Goal: Task Accomplishment & Management: Use online tool/utility

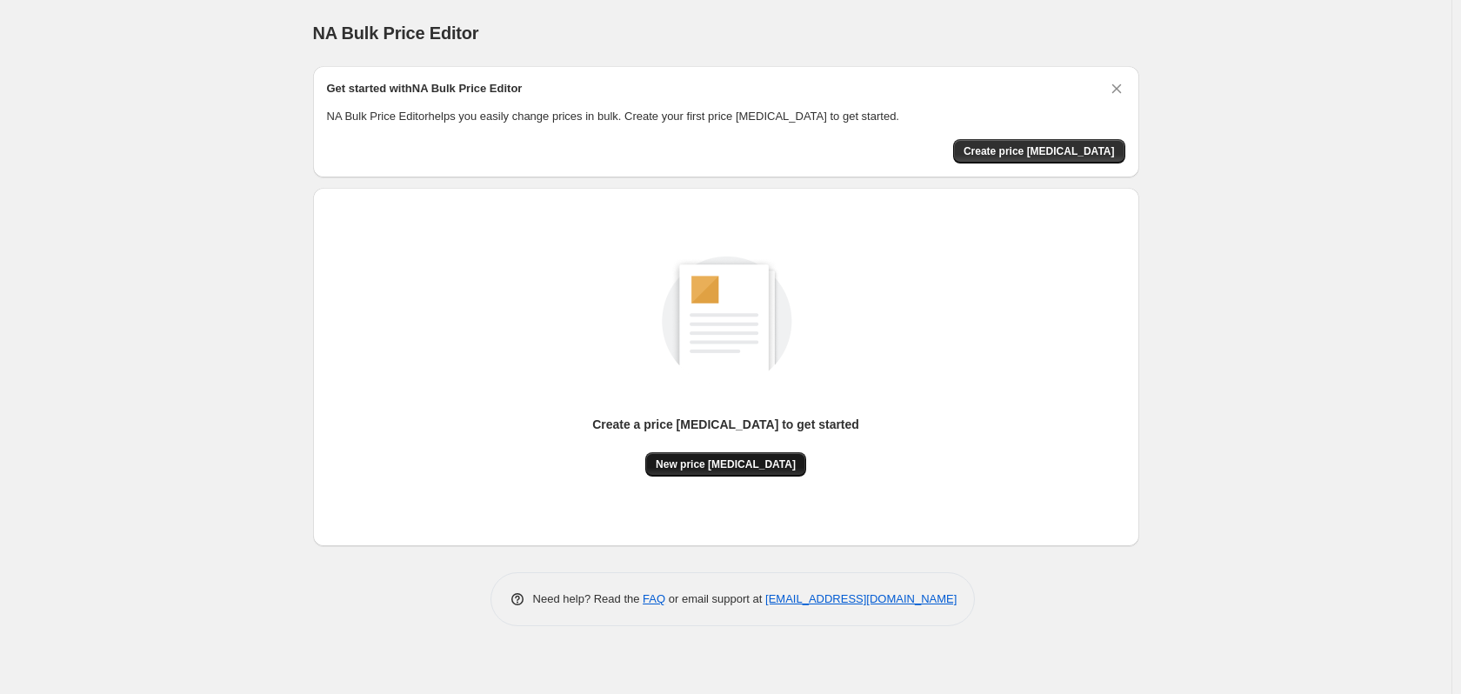
click at [744, 467] on span "New price [MEDICAL_DATA]" at bounding box center [726, 464] width 140 height 14
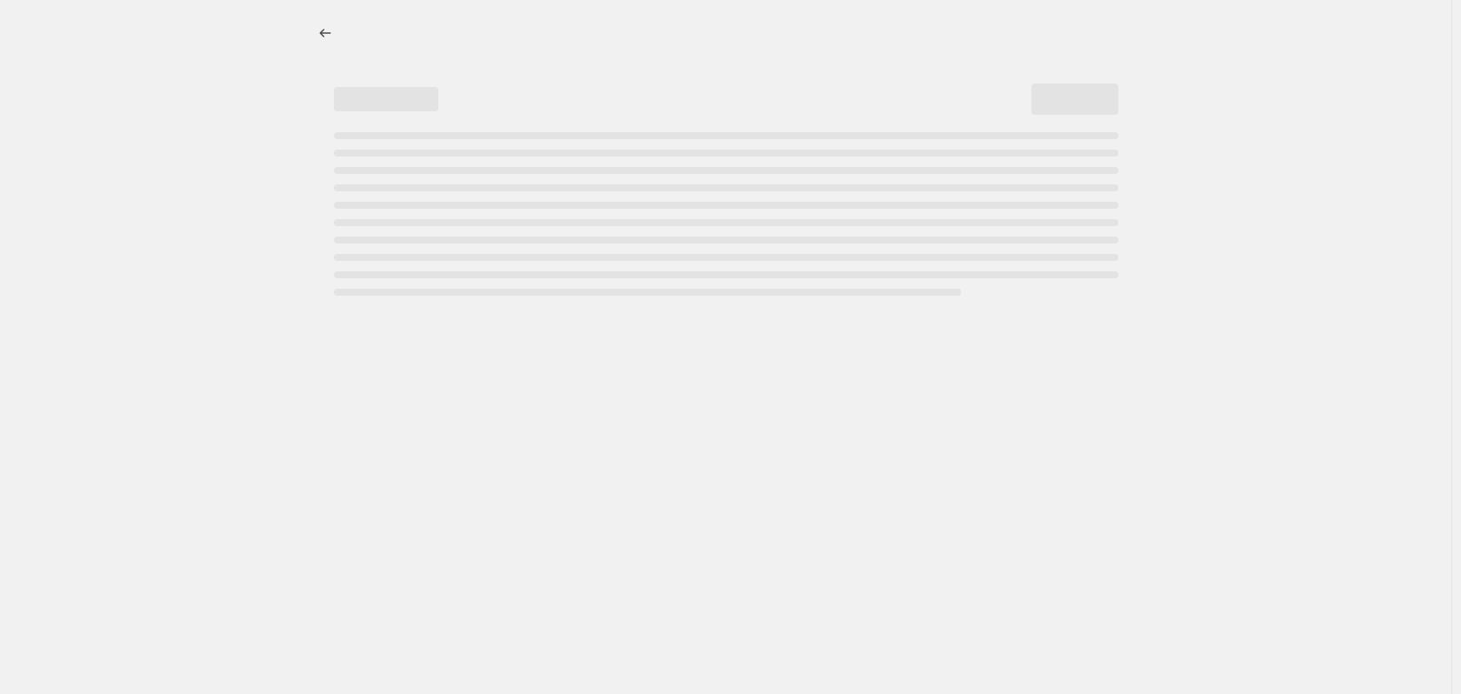
select select "percentage"
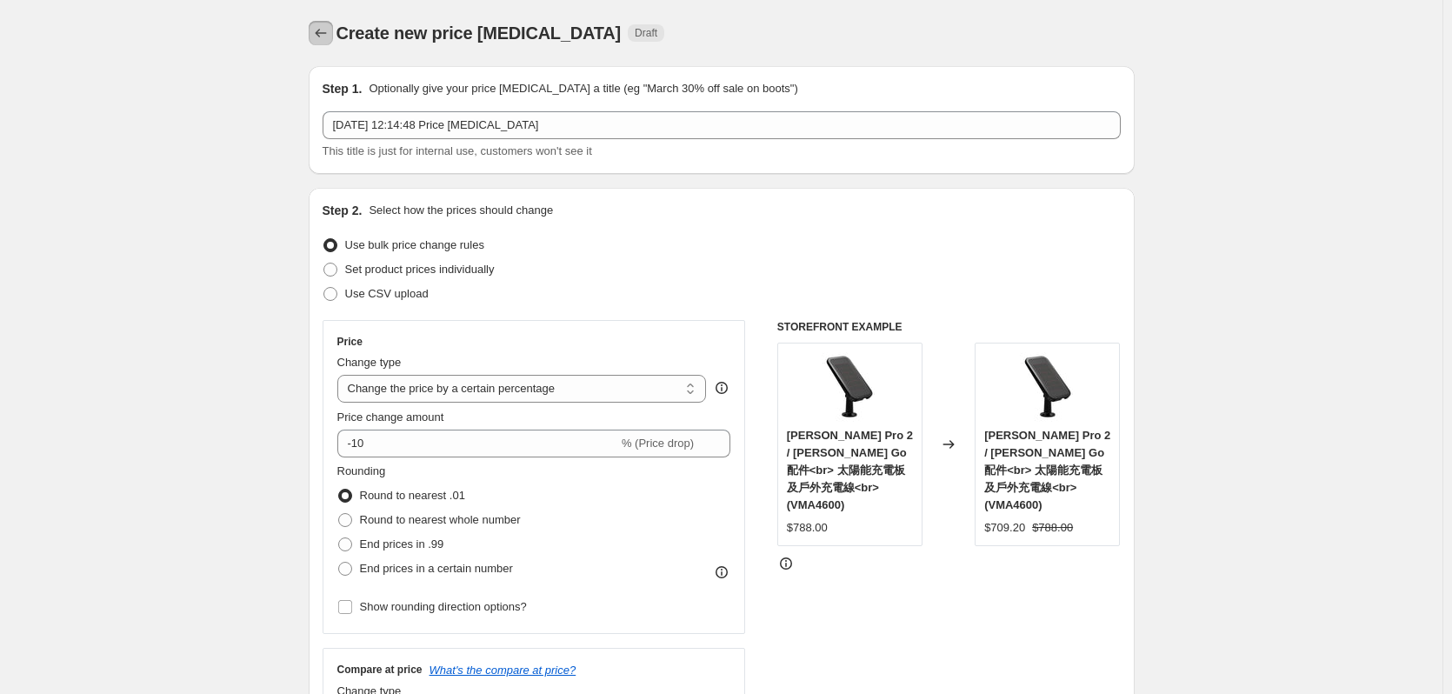
click at [325, 35] on icon "Price change jobs" at bounding box center [320, 32] width 17 height 17
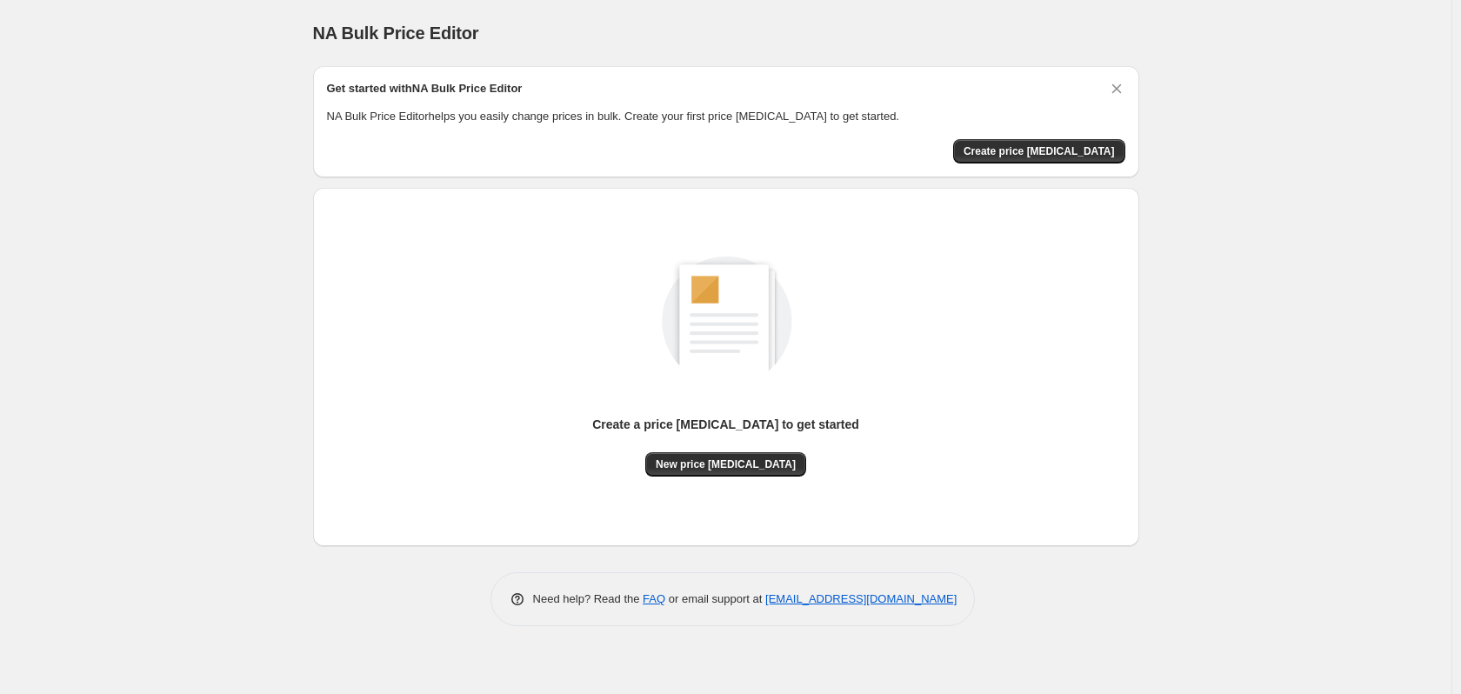
click at [139, 197] on div "NA Bulk Price Editor. This page is ready NA Bulk Price Editor Get started with …" at bounding box center [725, 347] width 1451 height 694
click at [1058, 144] on span "Create price change job" at bounding box center [1039, 151] width 151 height 14
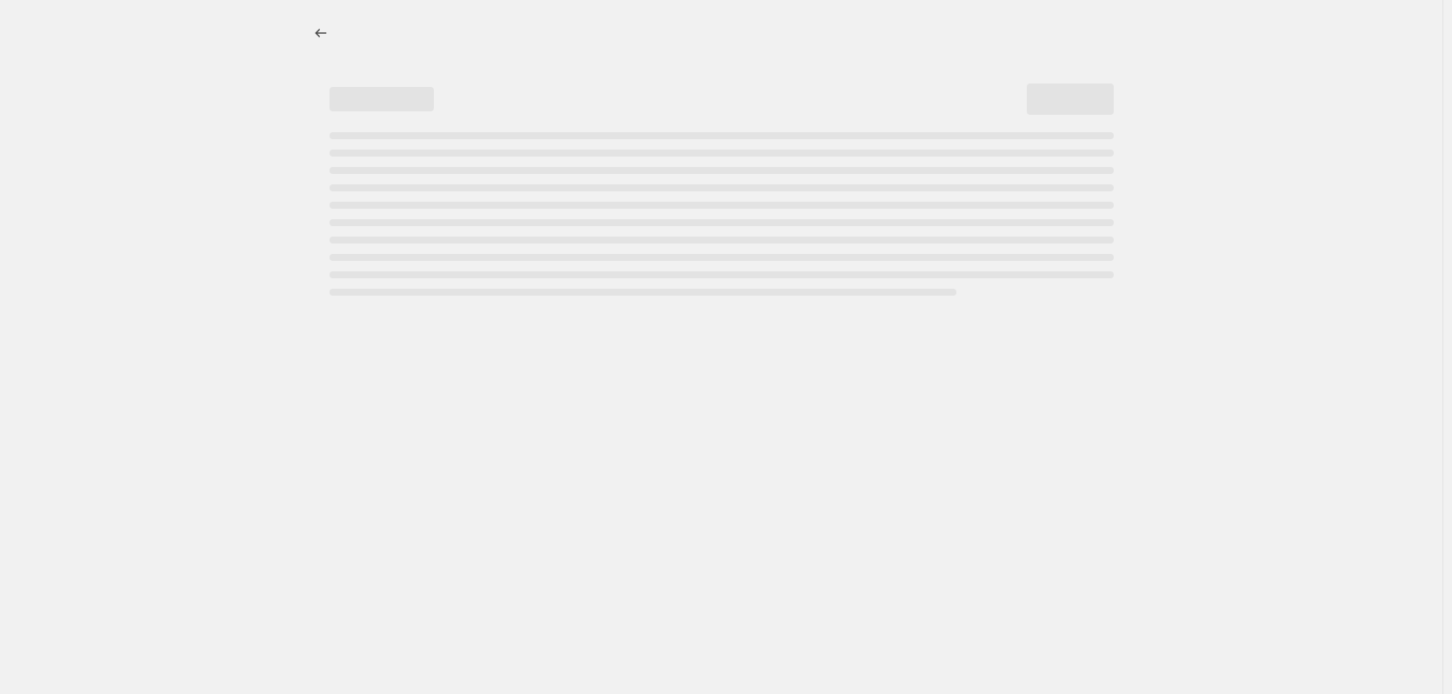
select select "percentage"
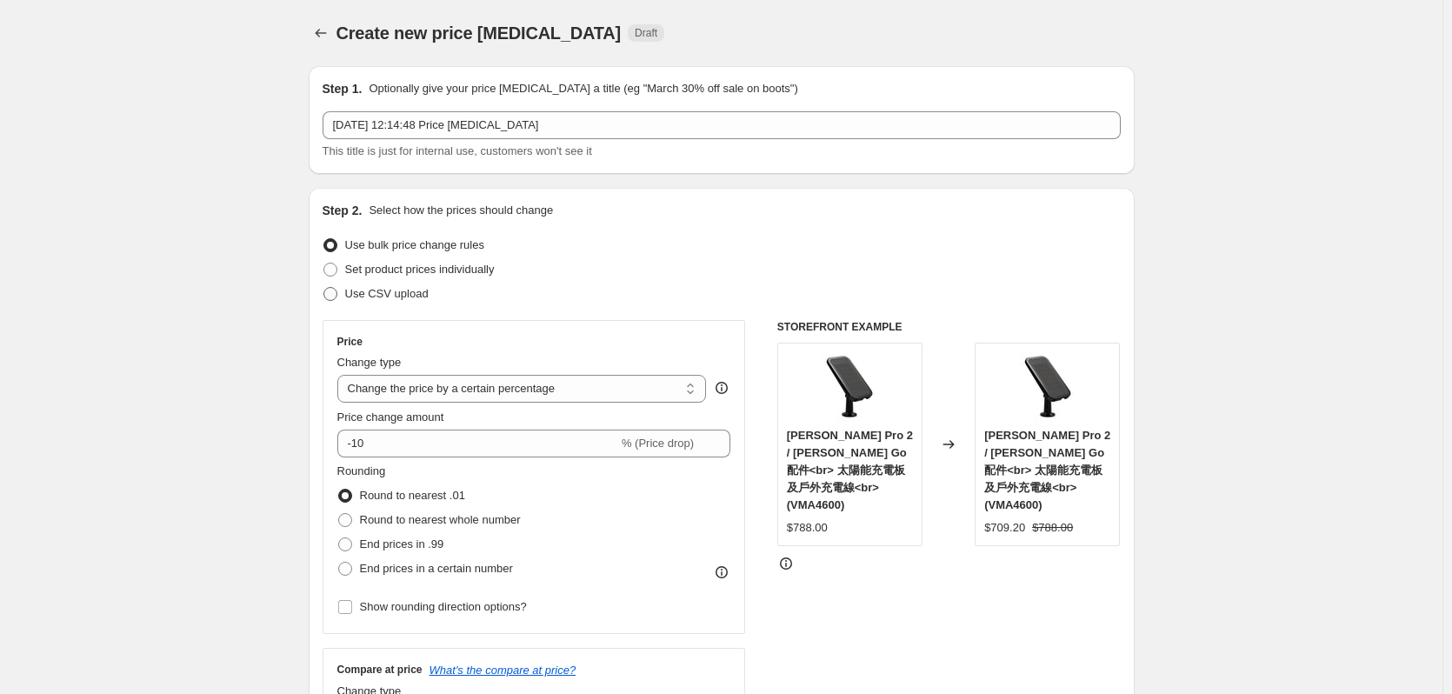
click at [344, 290] on label "Use CSV upload" at bounding box center [376, 294] width 106 height 24
click at [324, 288] on input "Use CSV upload" at bounding box center [324, 287] width 1 height 1
radio input "true"
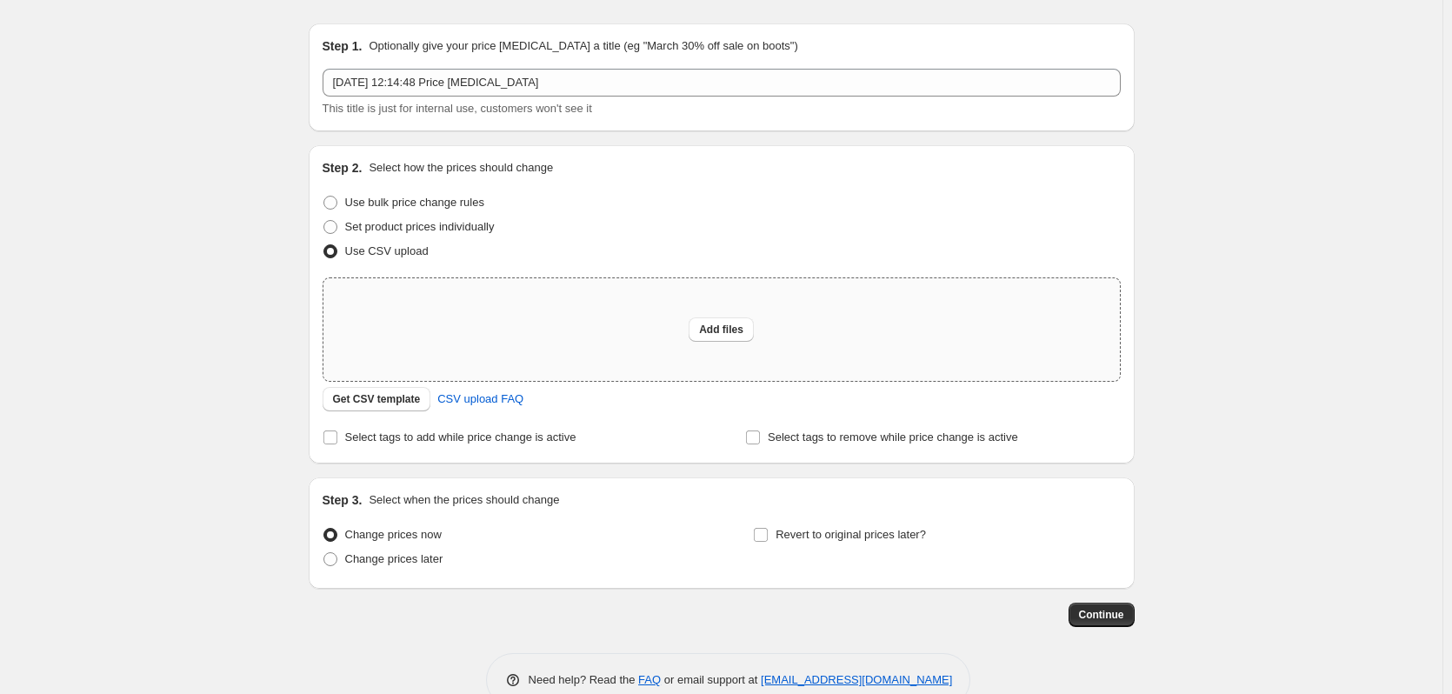
scroll to position [82, 0]
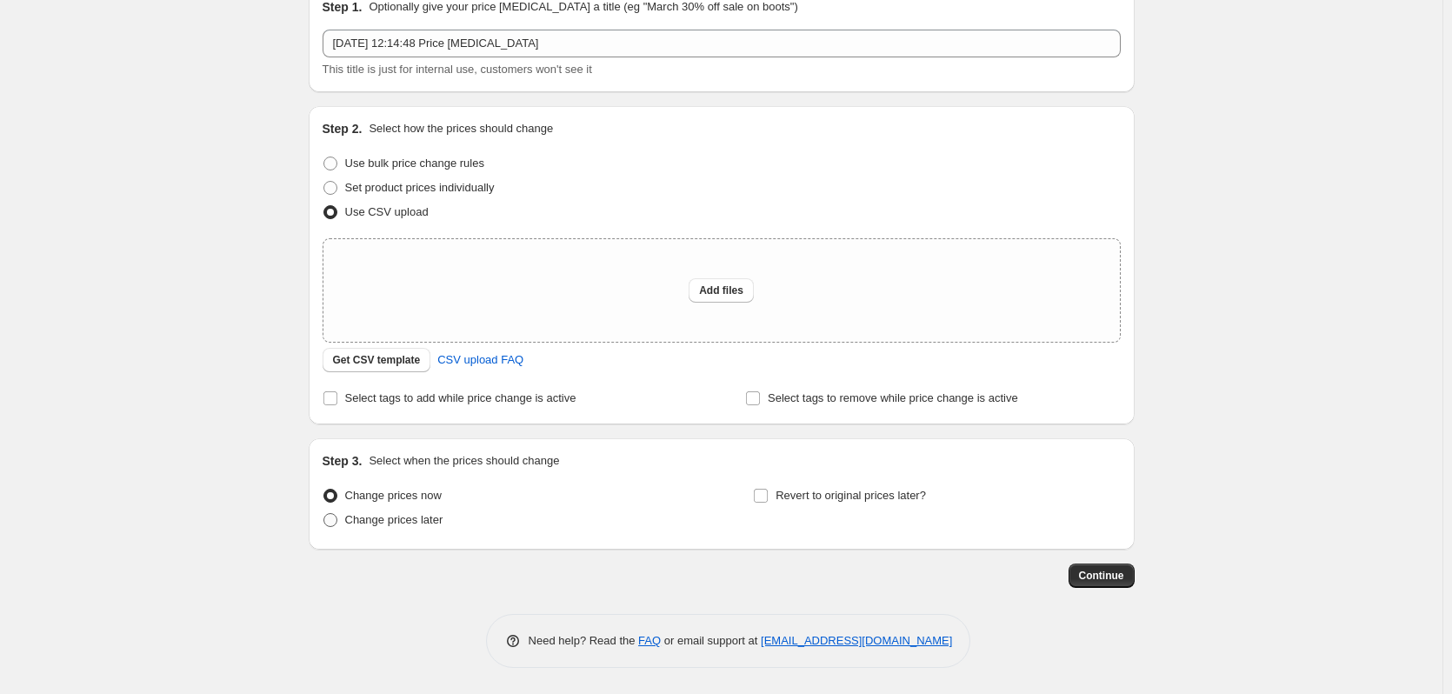
click at [386, 528] on span "Change prices later" at bounding box center [394, 519] width 98 height 17
click at [324, 514] on input "Change prices later" at bounding box center [324, 513] width 1 height 1
radio input "true"
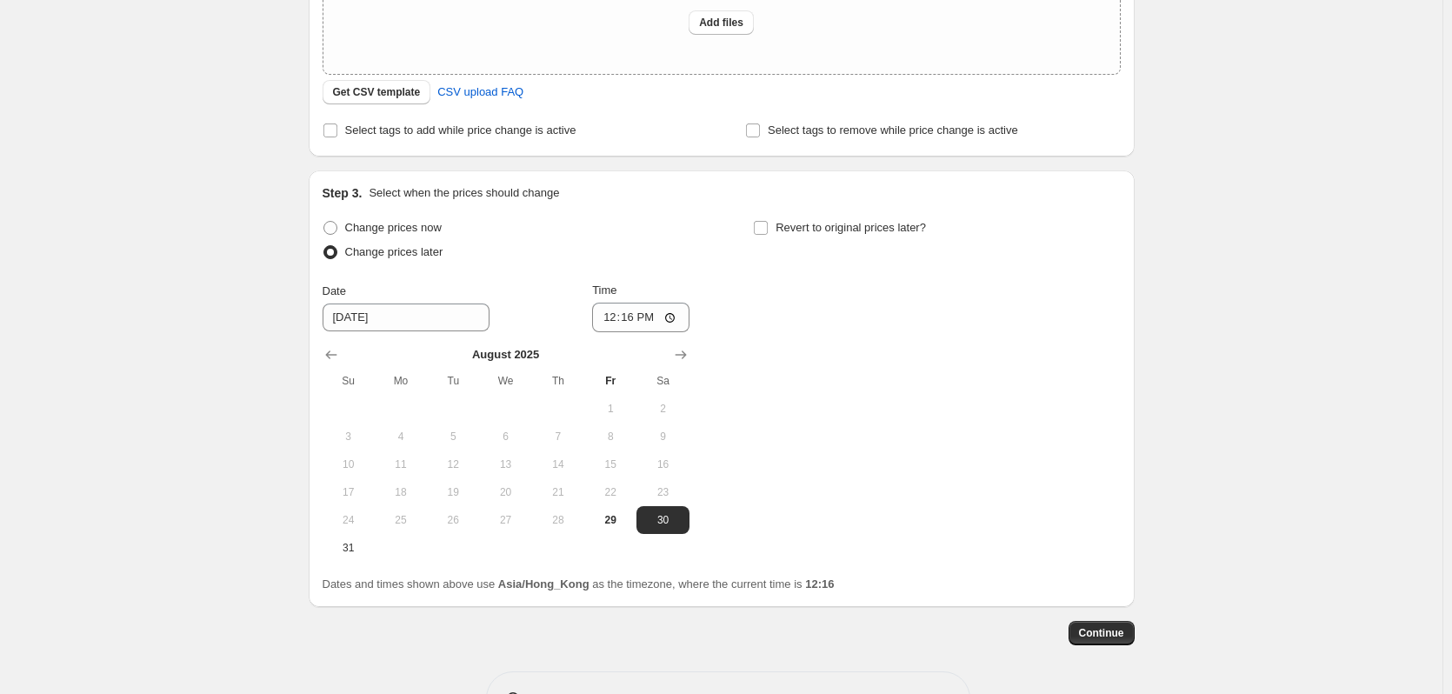
scroll to position [407, 0]
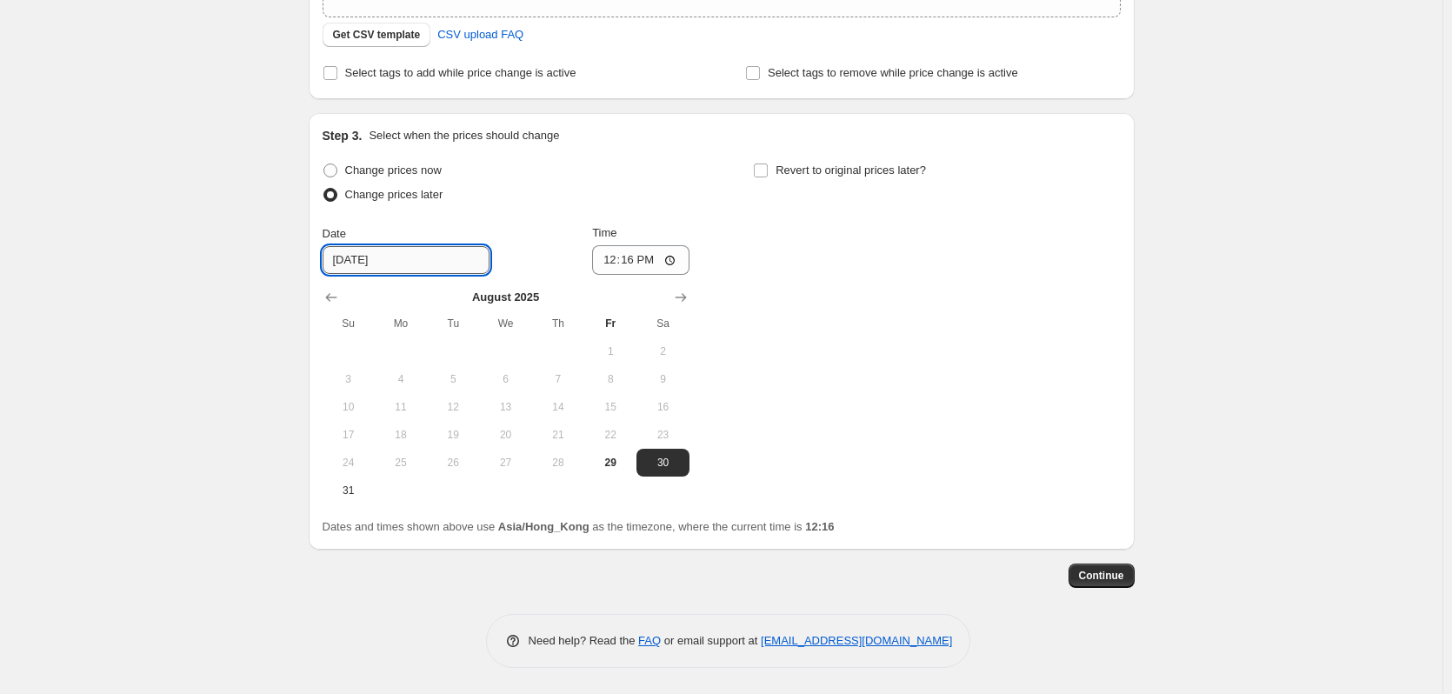
click at [408, 264] on input "8/30/2025" at bounding box center [406, 260] width 167 height 28
click at [353, 493] on span "31" at bounding box center [349, 491] width 38 height 14
type input "8/31/2025"
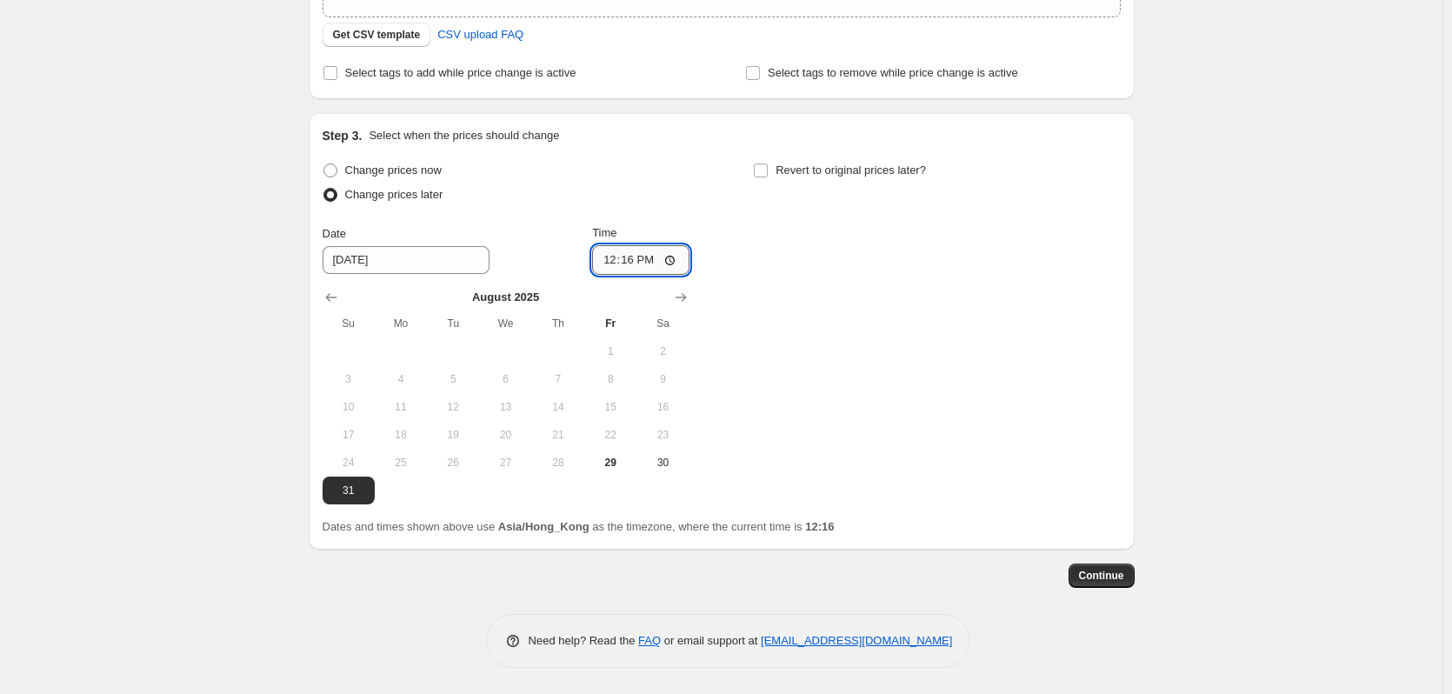
click at [638, 258] on input "12:16" at bounding box center [640, 260] width 97 height 30
type input "23:59"
click at [677, 259] on input "23:59" at bounding box center [640, 260] width 97 height 30
click at [1102, 259] on div "Change prices now Change prices later Date 8/31/2025 Time 23:59 August 2025 Su …" at bounding box center [722, 331] width 798 height 346
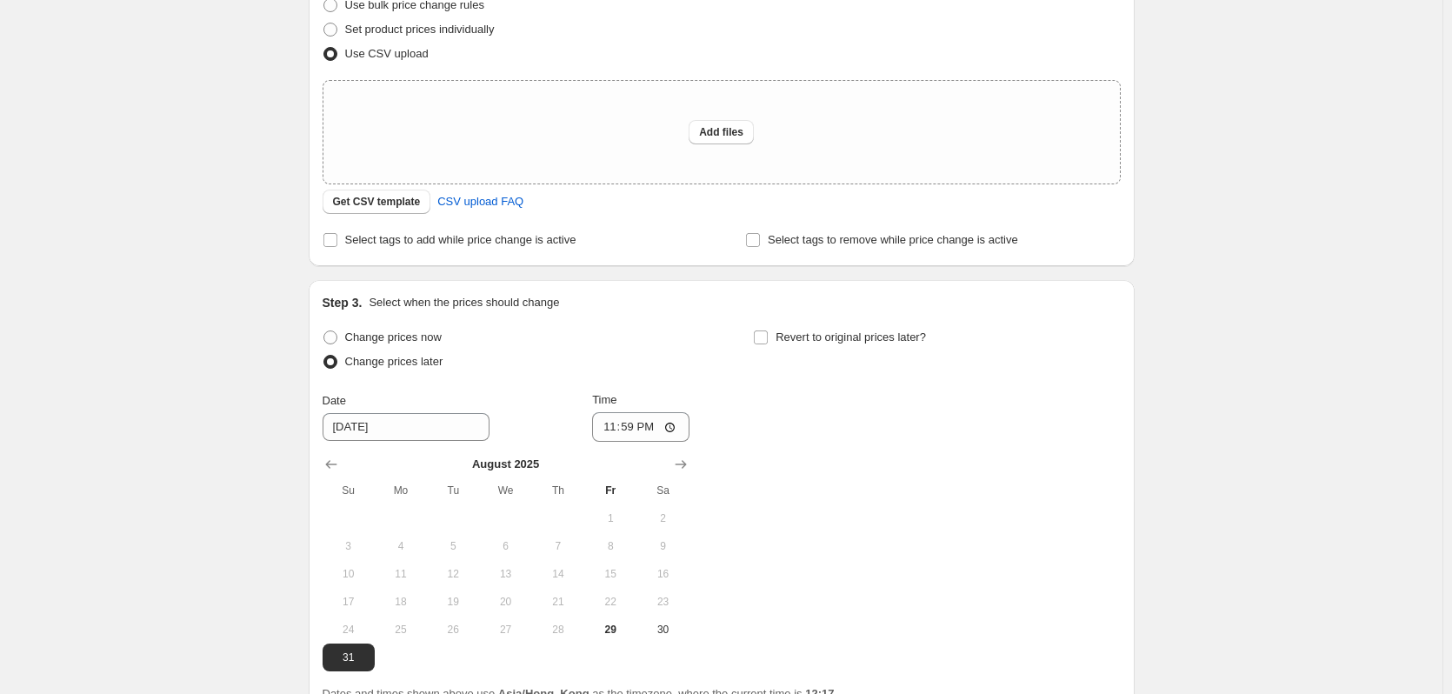
scroll to position [233, 0]
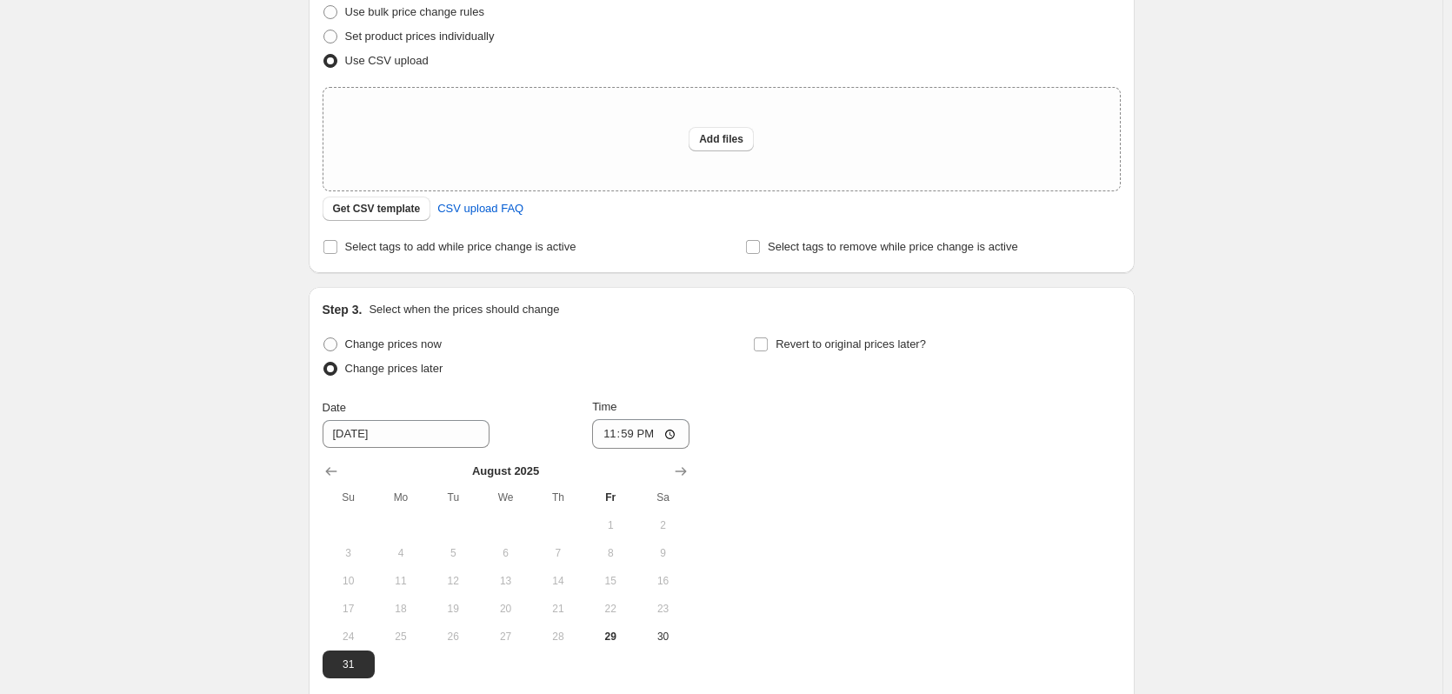
click at [1016, 35] on div "Set product prices individually" at bounding box center [722, 36] width 798 height 24
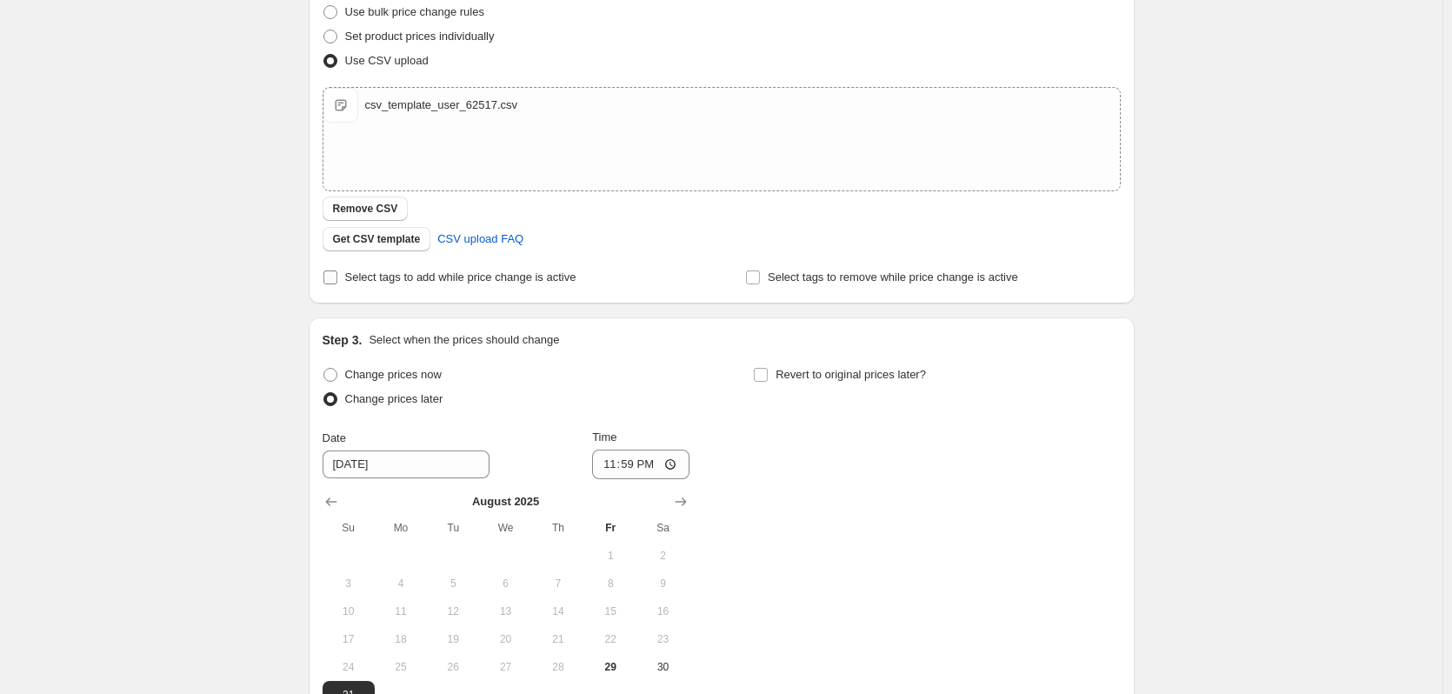
click at [430, 278] on span "Select tags to add while price change is active" at bounding box center [460, 276] width 231 height 13
click at [337, 278] on input "Select tags to add while price change is active" at bounding box center [331, 277] width 14 height 14
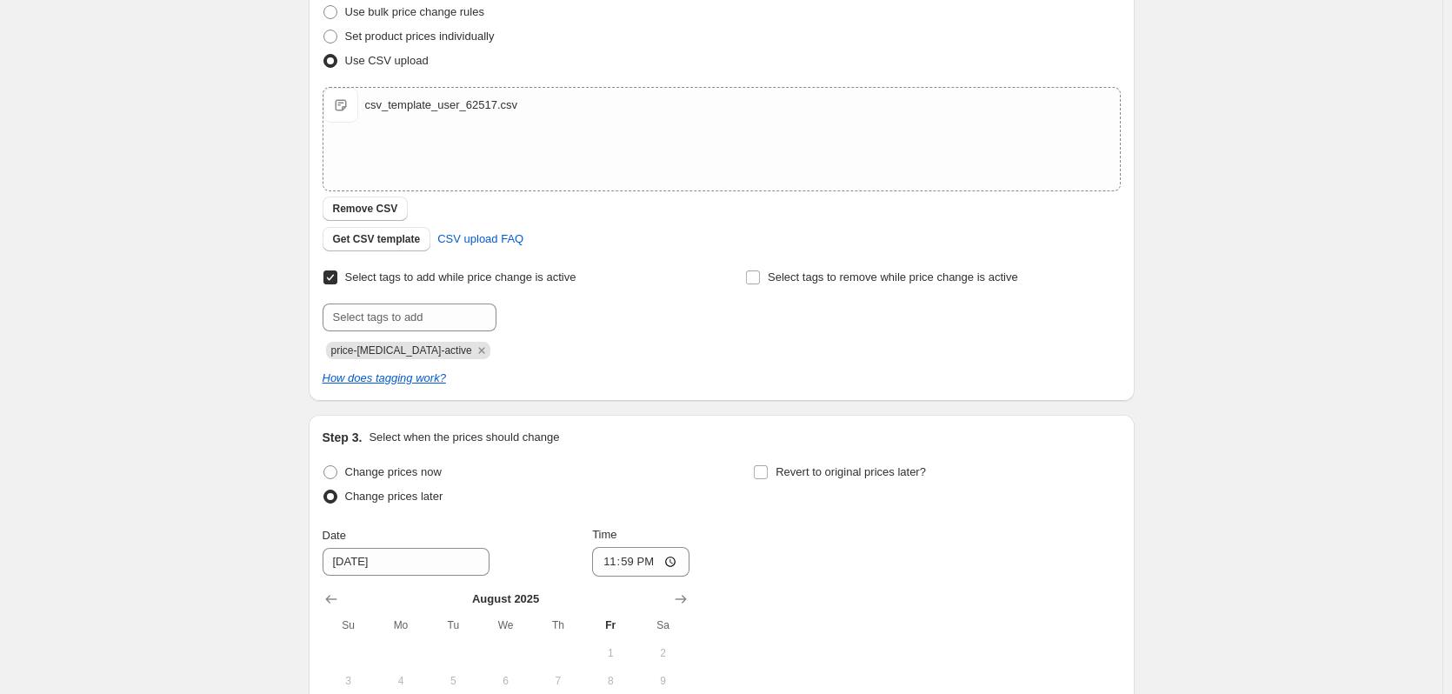
click at [430, 278] on span "Select tags to add while price change is active" at bounding box center [460, 276] width 231 height 13
click at [337, 278] on input "Select tags to add while price change is active" at bounding box center [331, 277] width 14 height 14
checkbox input "false"
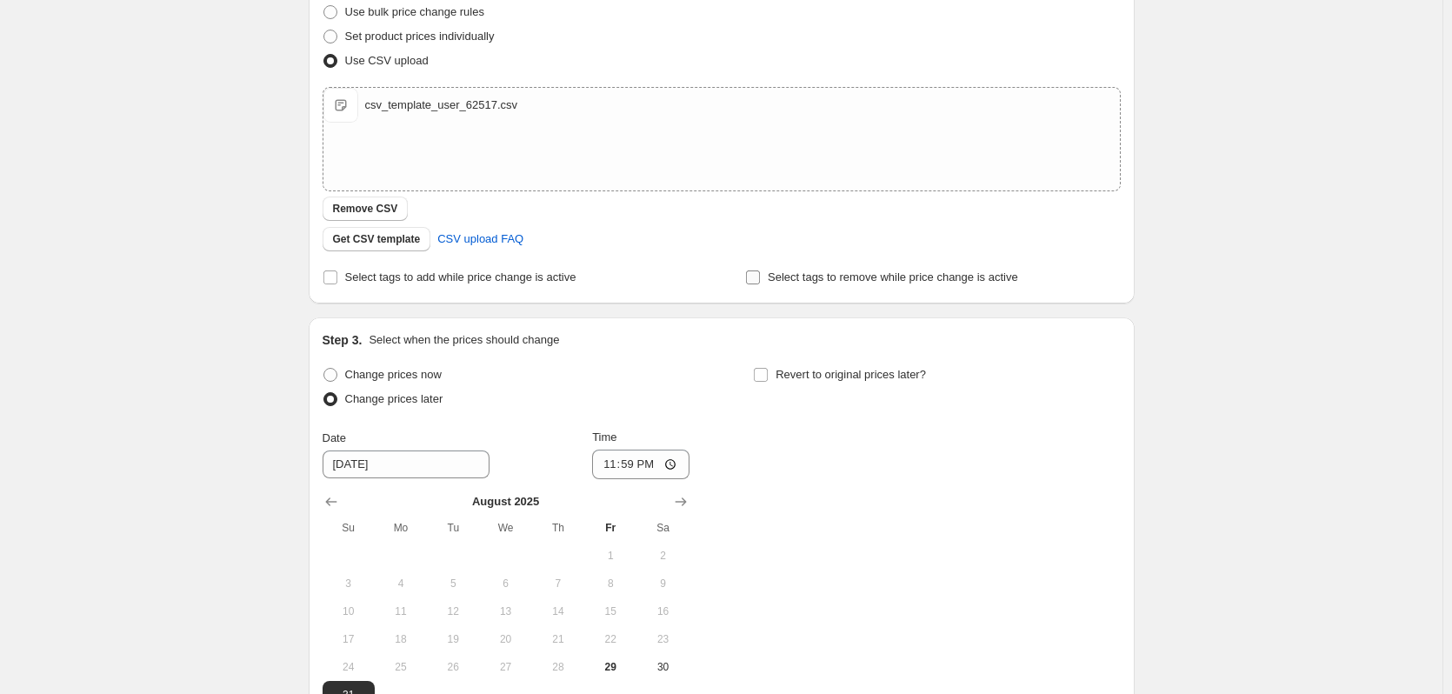
click at [854, 280] on span "Select tags to remove while price change is active" at bounding box center [893, 276] width 250 height 13
click at [760, 280] on input "Select tags to remove while price change is active" at bounding box center [753, 277] width 14 height 14
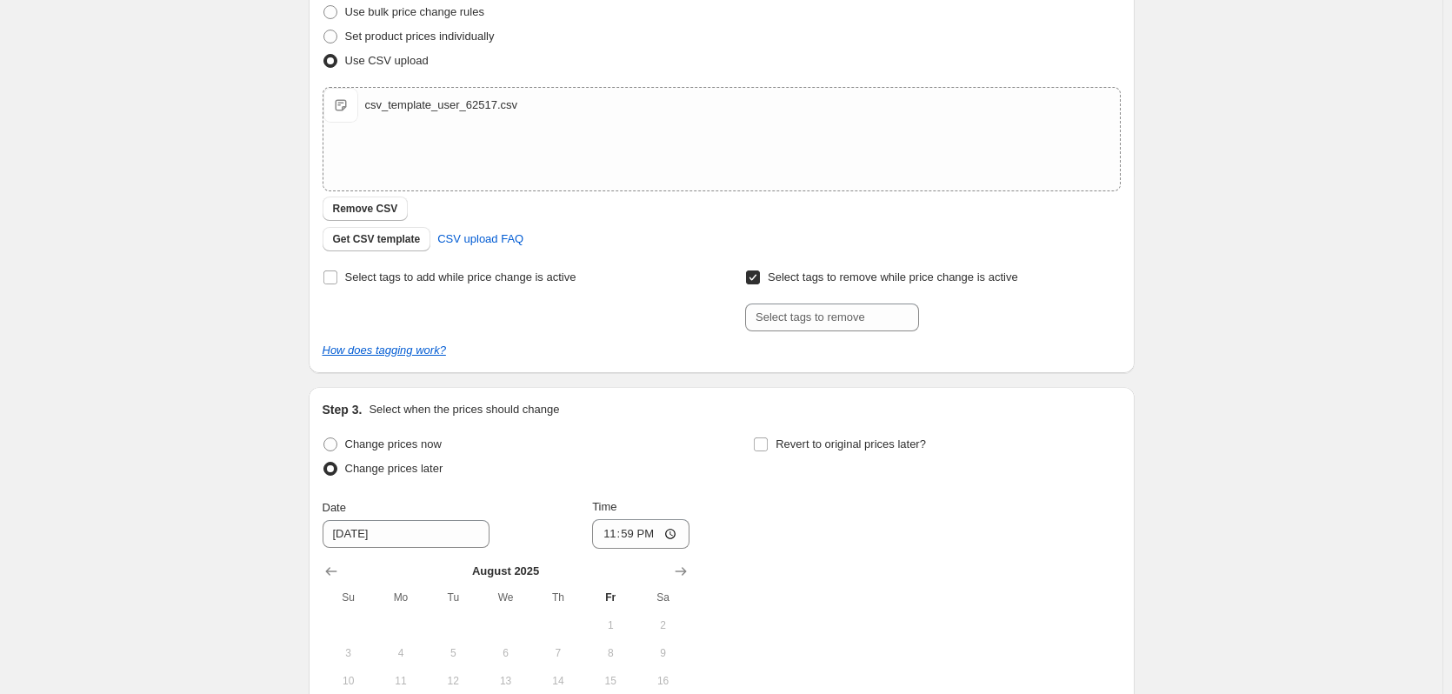
click at [854, 279] on span "Select tags to remove while price change is active" at bounding box center [893, 276] width 250 height 13
click at [760, 279] on input "Select tags to remove while price change is active" at bounding box center [753, 277] width 14 height 14
checkbox input "false"
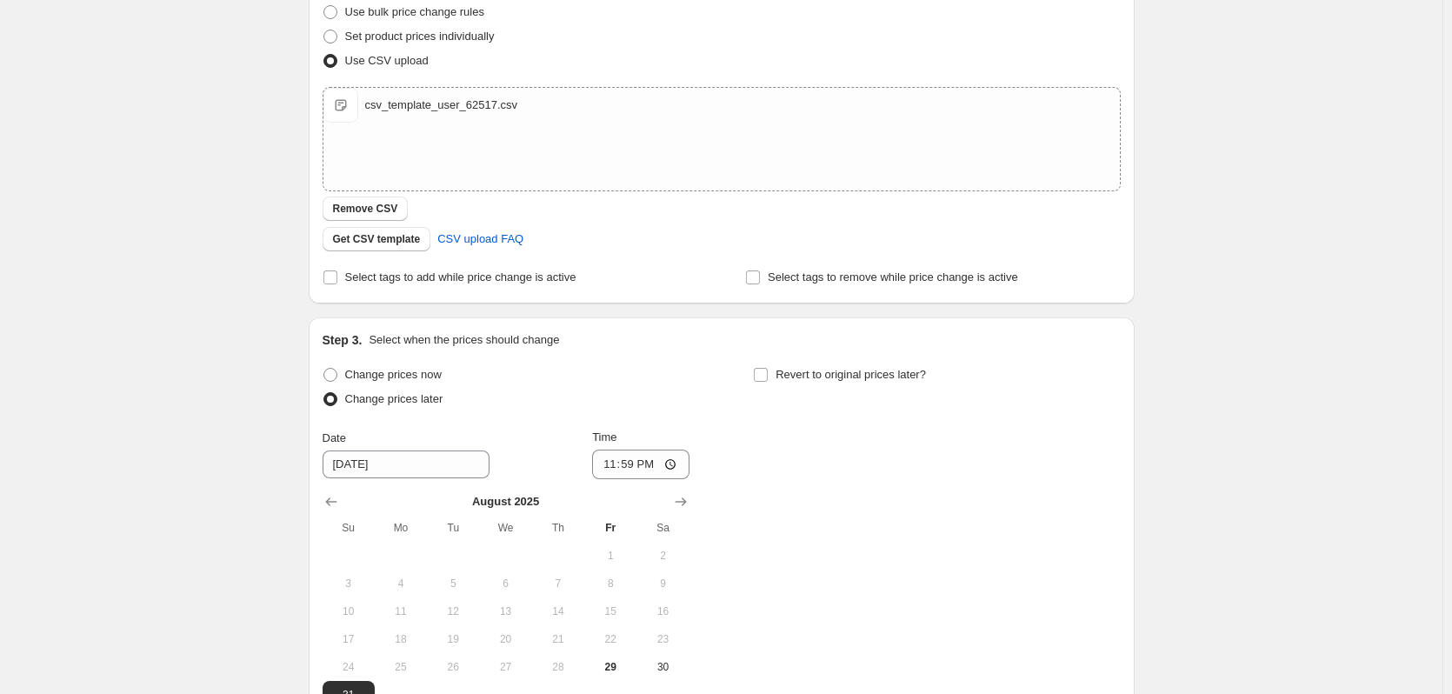
click at [853, 498] on div "Change prices now Change prices later Date 8/31/2025 Time 23:59 August 2025 Su …" at bounding box center [722, 536] width 798 height 346
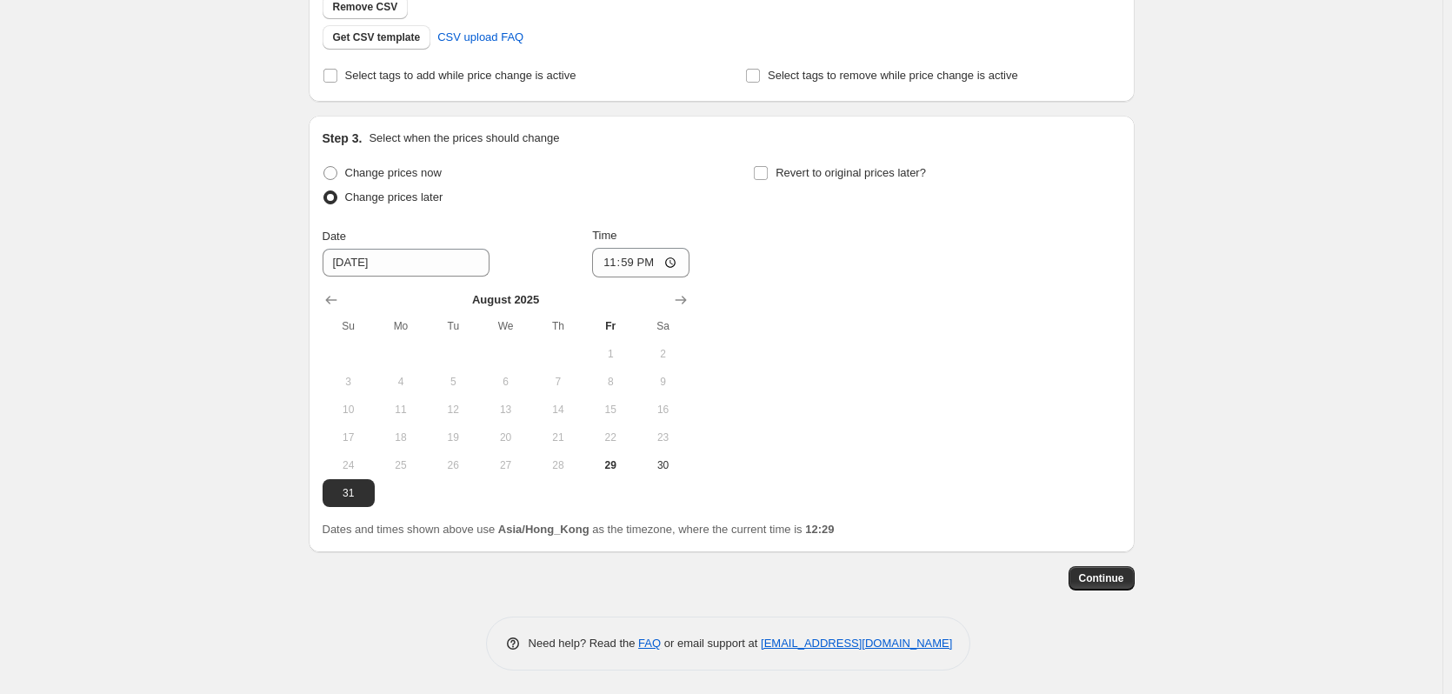
scroll to position [437, 0]
click at [1091, 574] on span "Continue" at bounding box center [1101, 576] width 45 height 14
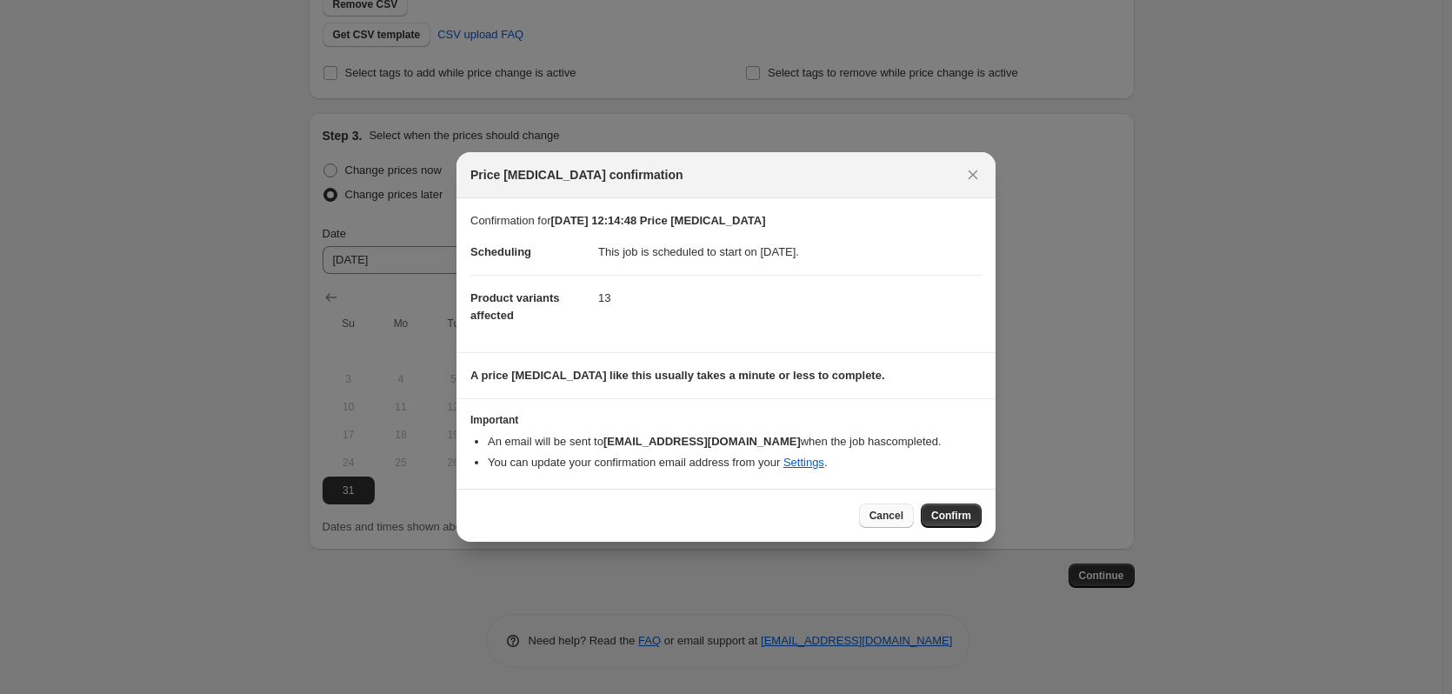
click at [896, 516] on span "Cancel" at bounding box center [887, 516] width 34 height 14
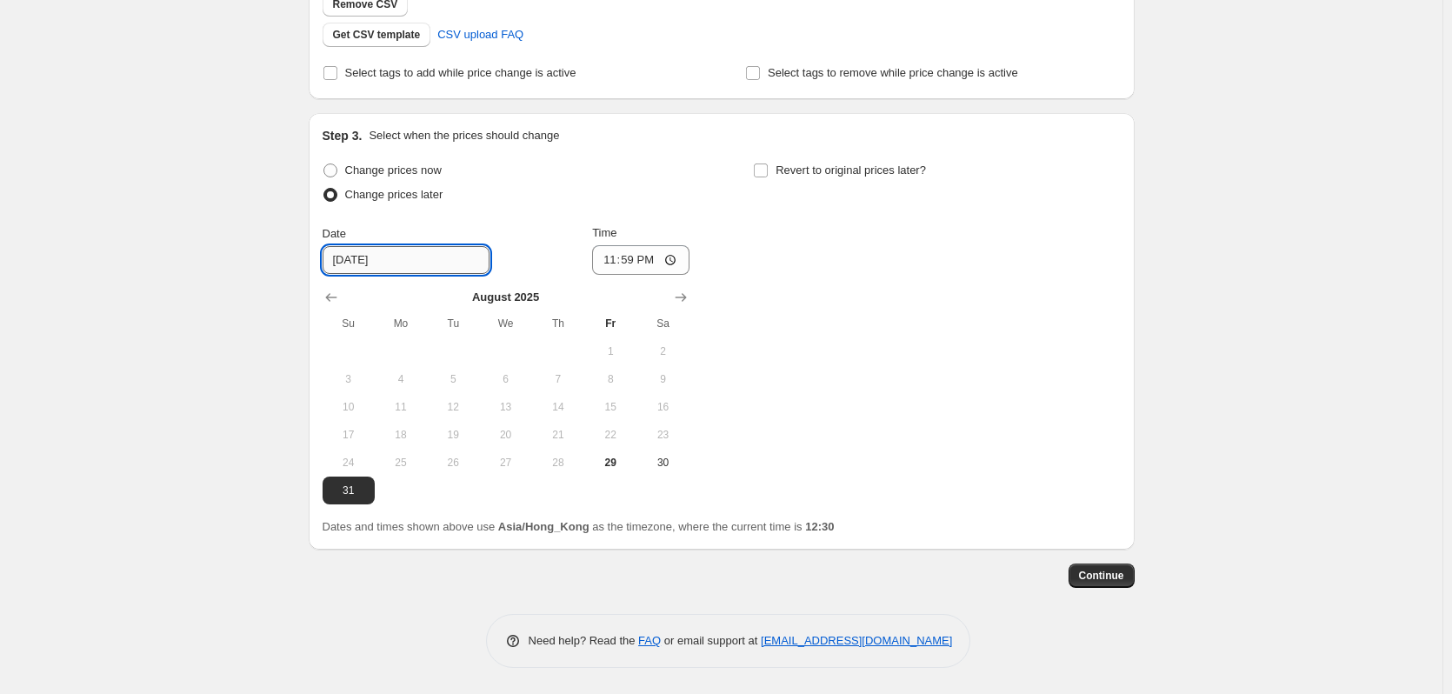
click at [441, 257] on input "8/31/2025" at bounding box center [406, 260] width 167 height 28
click at [682, 296] on icon "Show next month, September 2025" at bounding box center [680, 297] width 17 height 17
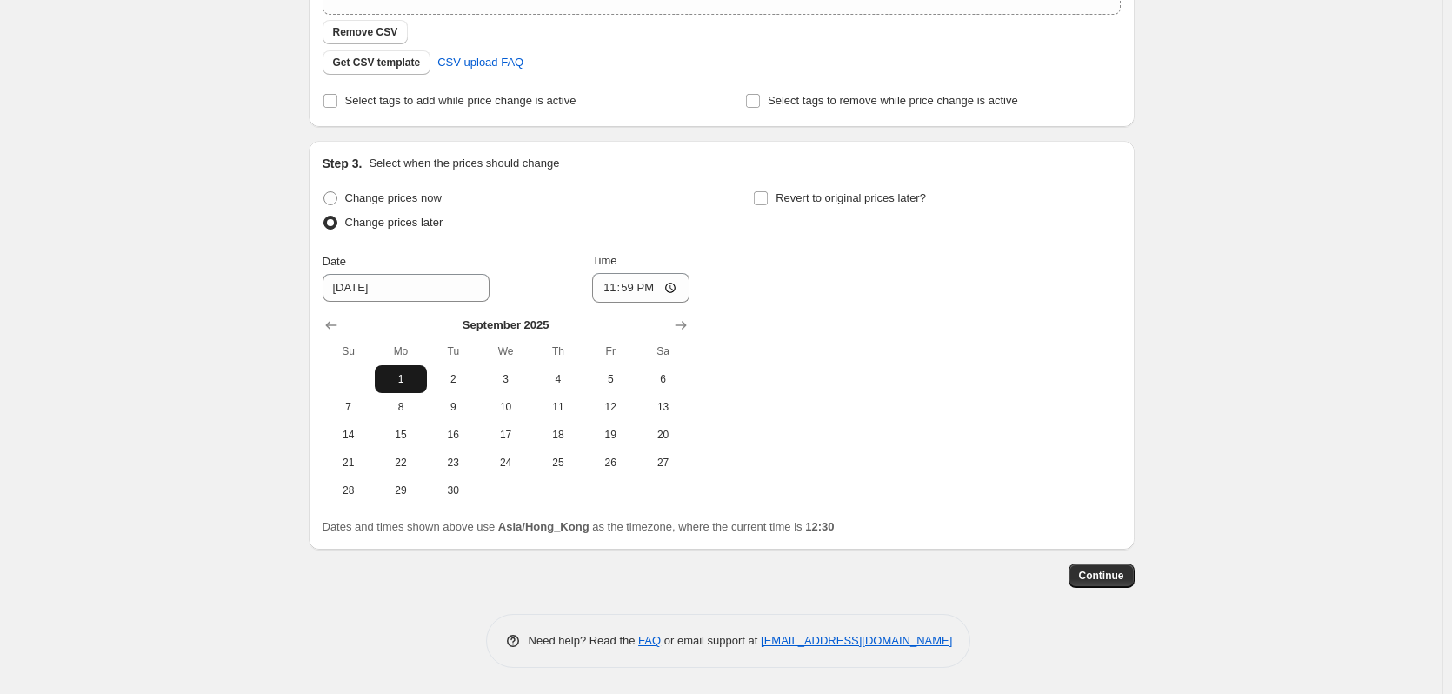
click at [410, 372] on span "1" at bounding box center [401, 379] width 38 height 14
type input "9/1/2025"
click at [637, 286] on input "23:59" at bounding box center [640, 288] width 97 height 30
click at [653, 287] on input "12:00" at bounding box center [640, 288] width 97 height 30
click at [675, 286] on input "12:00" at bounding box center [640, 288] width 97 height 30
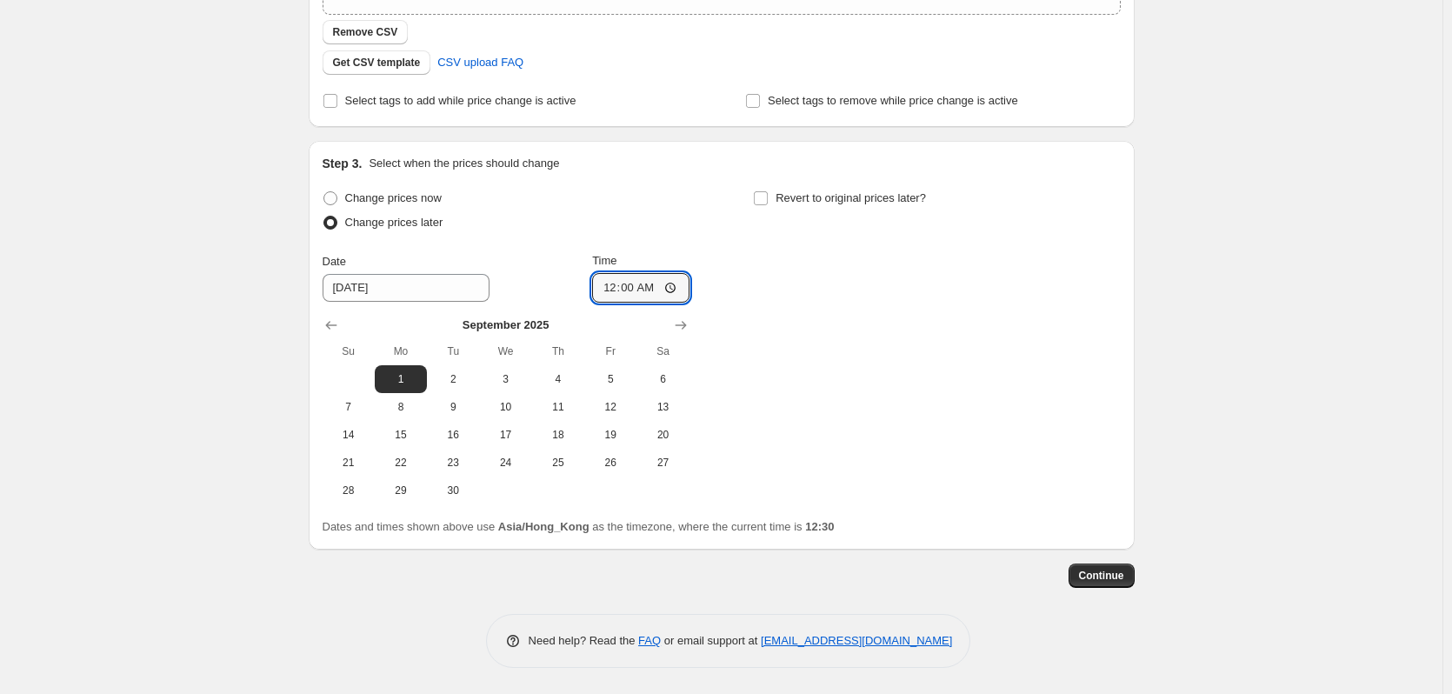
type input "00:00"
click at [898, 283] on div "Change prices now Change prices later Date 9/1/2025 Time 00:00 September 2025 S…" at bounding box center [722, 345] width 798 height 318
click at [1113, 579] on span "Continue" at bounding box center [1101, 576] width 45 height 14
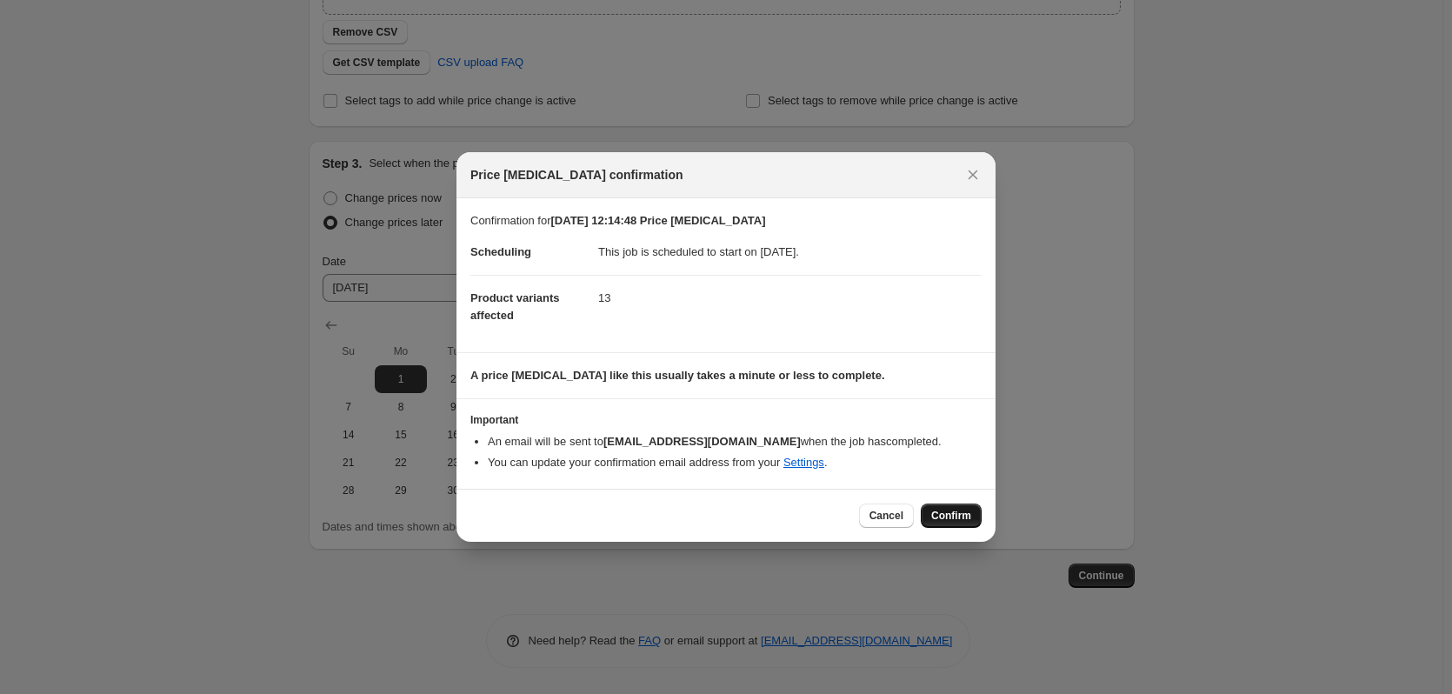
click at [969, 512] on span "Confirm" at bounding box center [951, 516] width 40 height 14
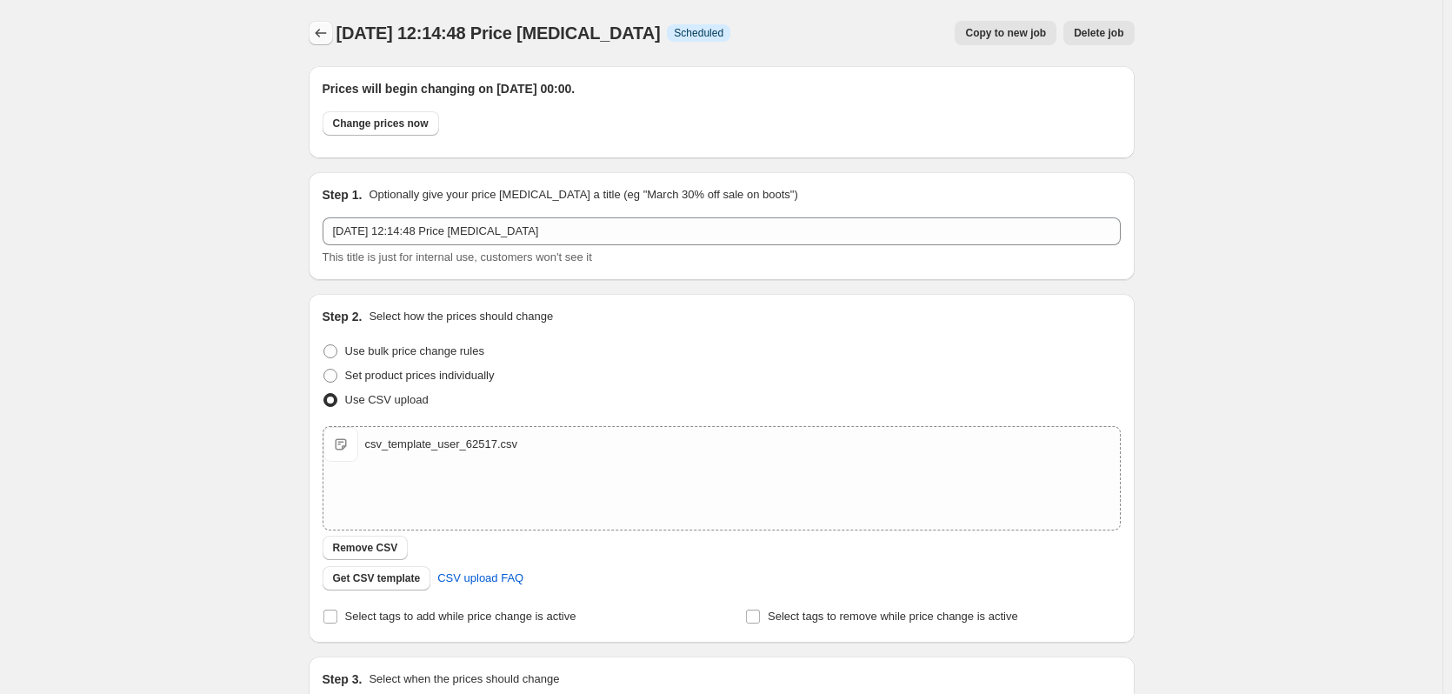
click at [319, 31] on icon "Price change jobs" at bounding box center [320, 32] width 17 height 17
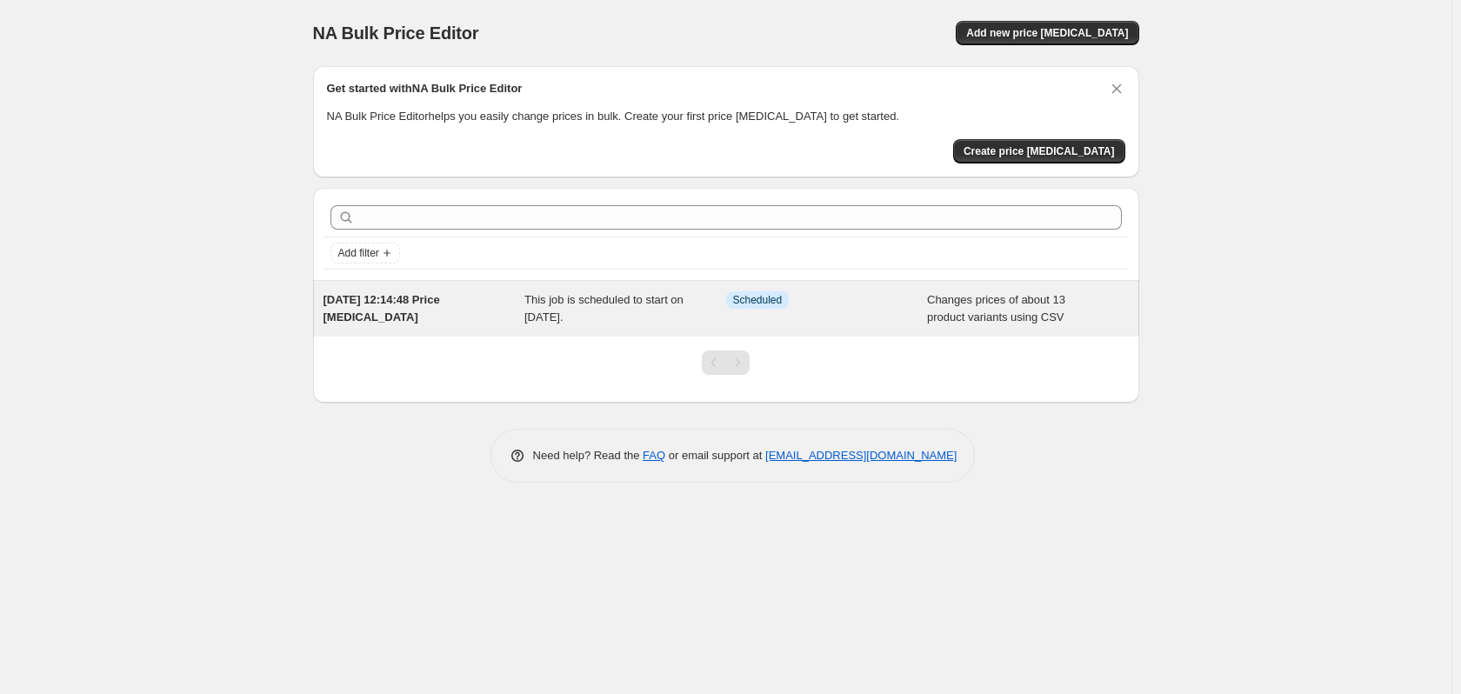
click at [864, 298] on div "Info Scheduled" at bounding box center [814, 299] width 176 height 17
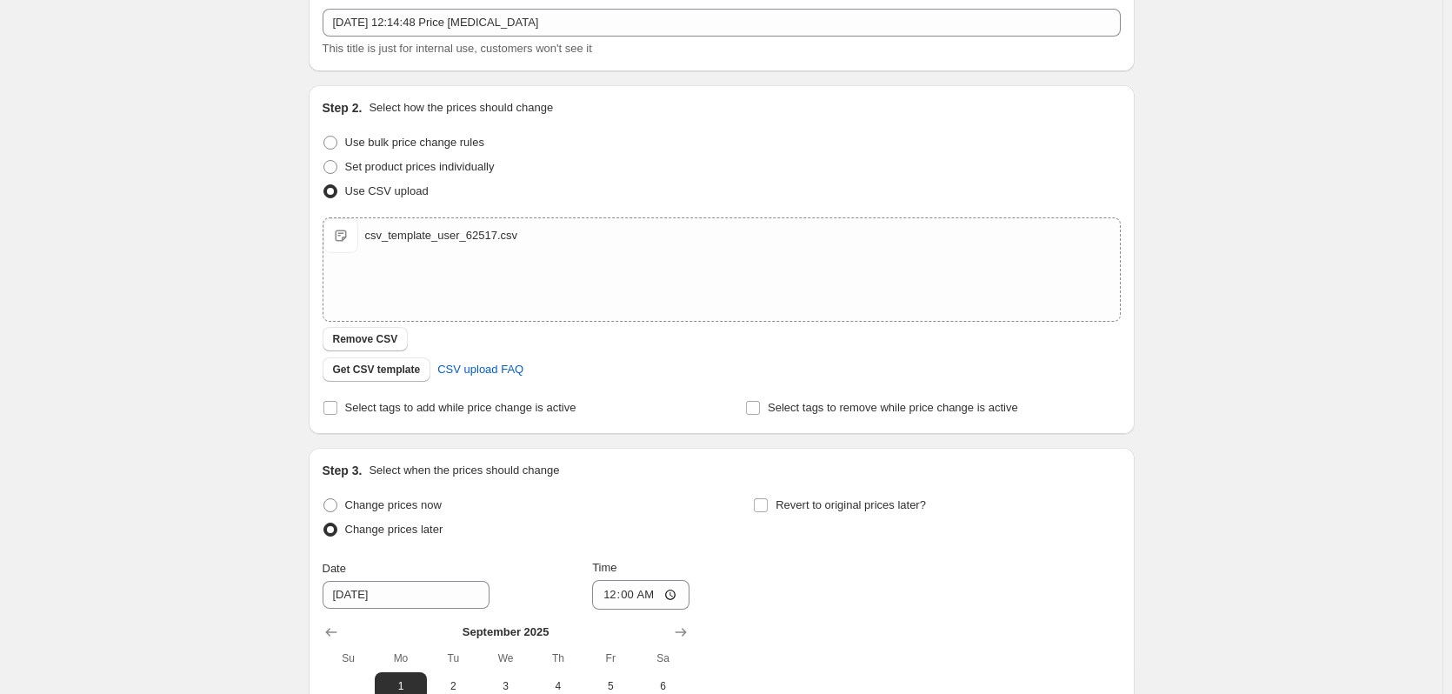
scroll to position [435, 0]
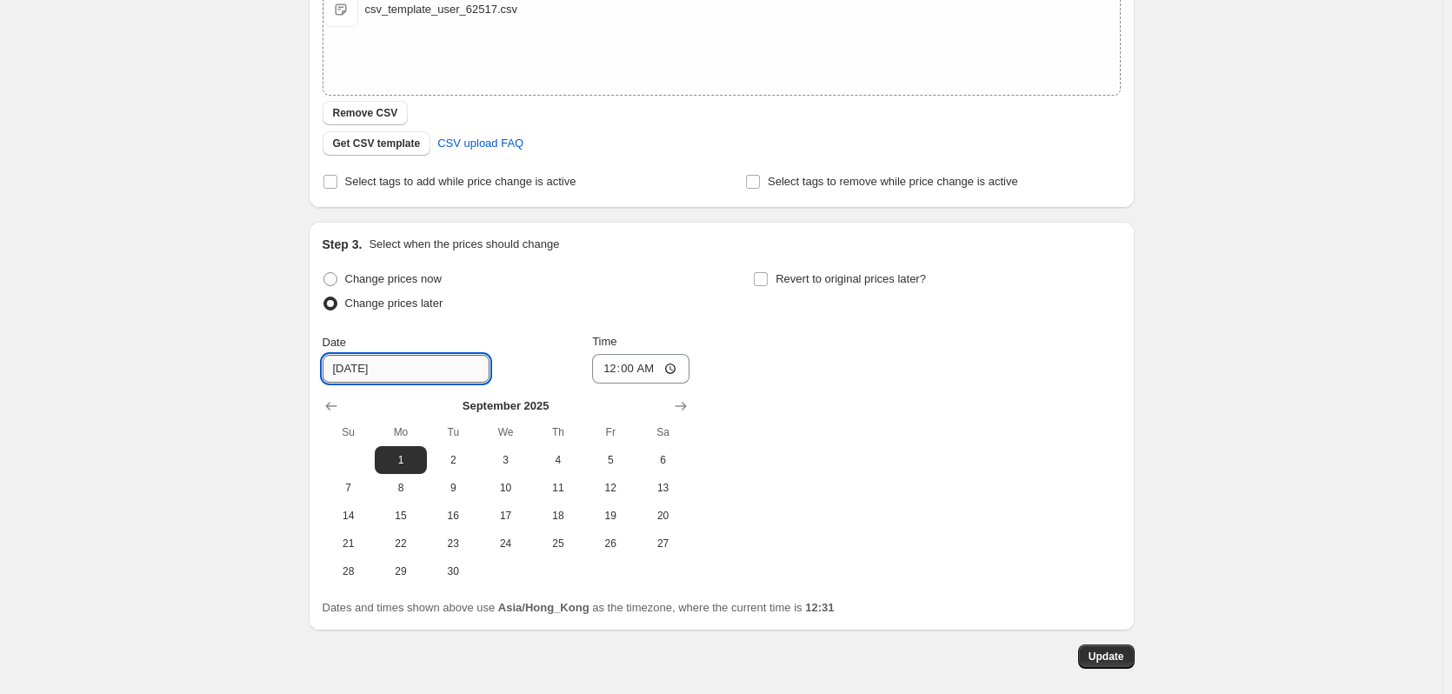
click at [425, 367] on input "9/1/2025" at bounding box center [406, 369] width 167 height 28
click at [329, 403] on icon "Show previous month, August 2025" at bounding box center [331, 405] width 17 height 17
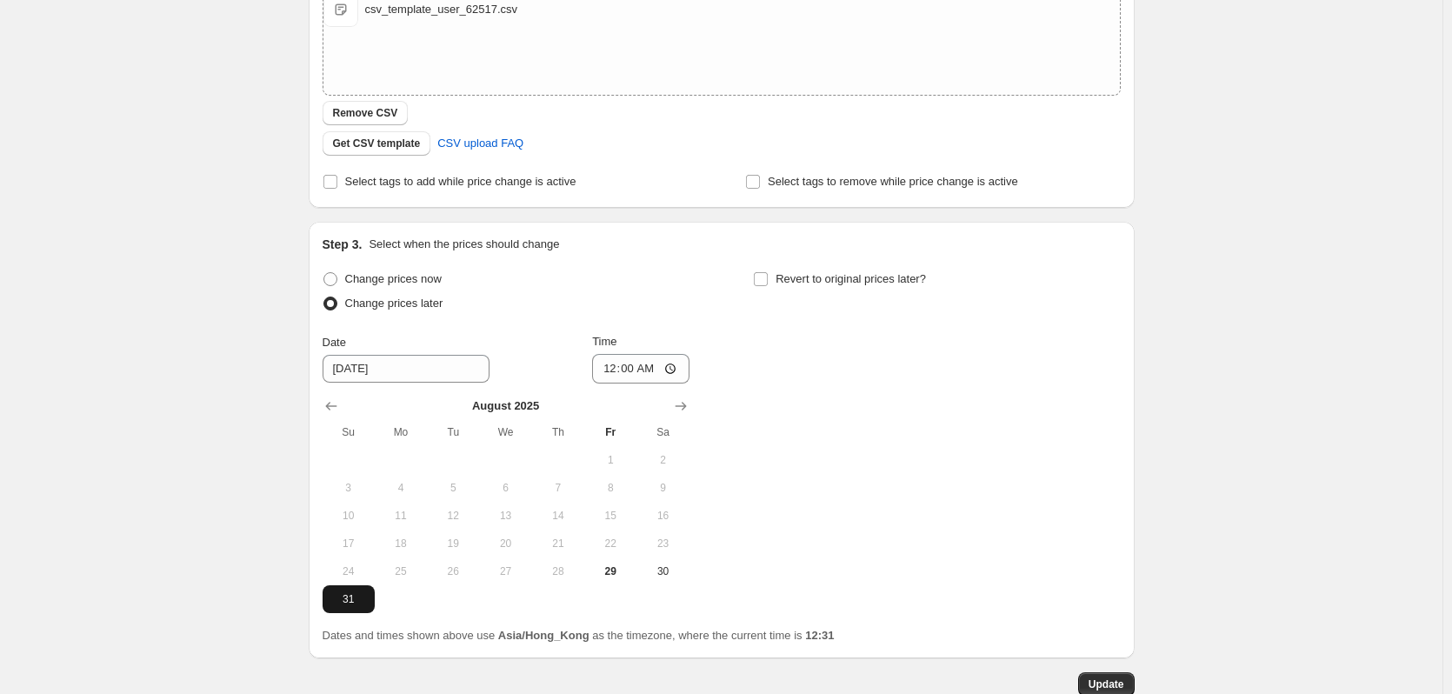
click at [356, 603] on span "31" at bounding box center [349, 599] width 38 height 14
type input "8/31/2025"
click at [643, 377] on input "00:00" at bounding box center [640, 369] width 97 height 30
click at [649, 375] on input "11:59" at bounding box center [640, 369] width 97 height 30
click at [678, 363] on input "11:59" at bounding box center [640, 369] width 97 height 30
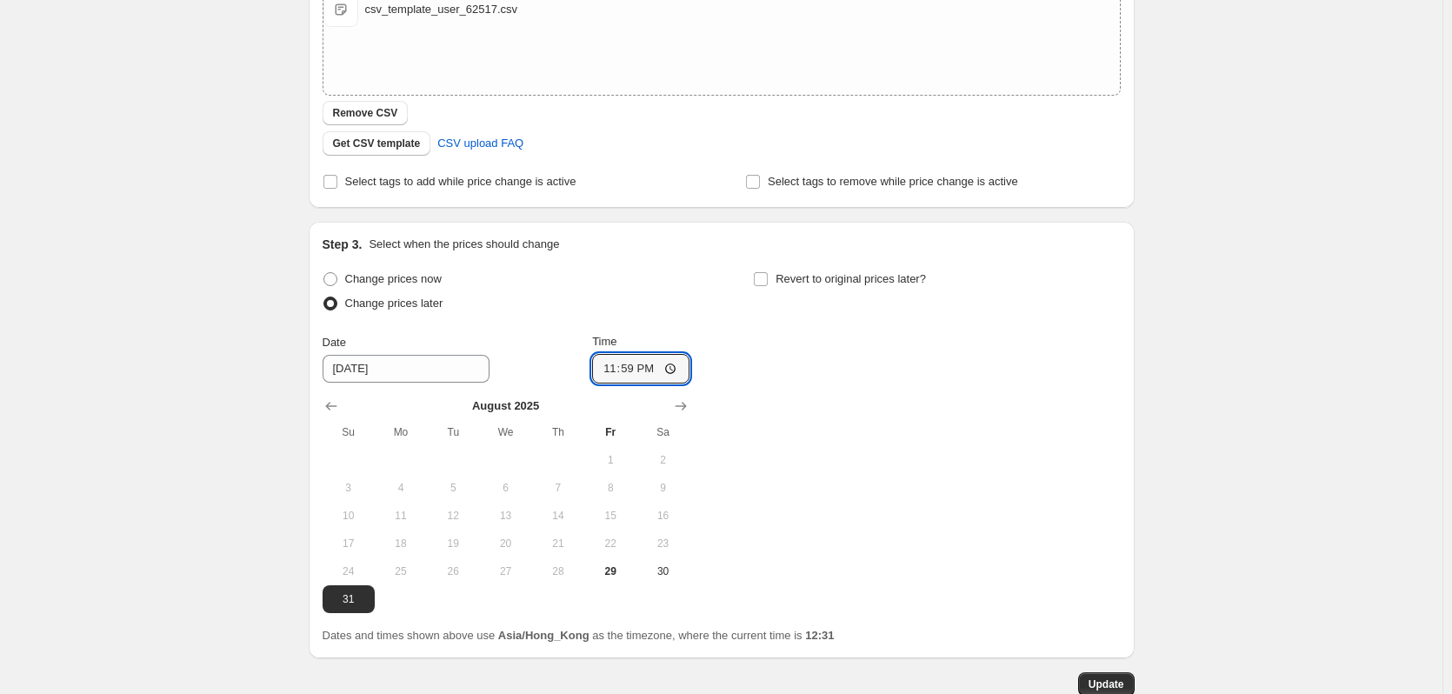
type input "23:59"
click at [892, 402] on div "Change prices now Change prices later Date 8/31/2025 Time 23:59 August 2025 Su …" at bounding box center [722, 440] width 798 height 346
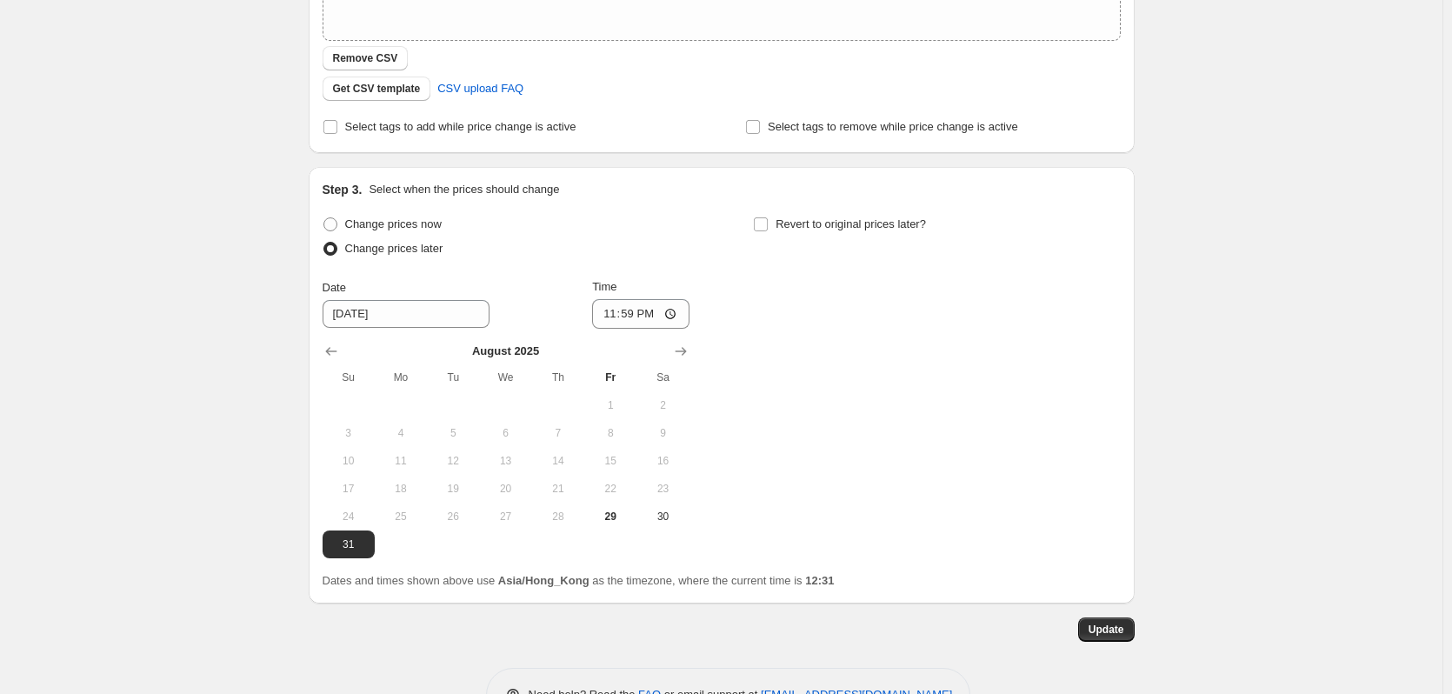
scroll to position [544, 0]
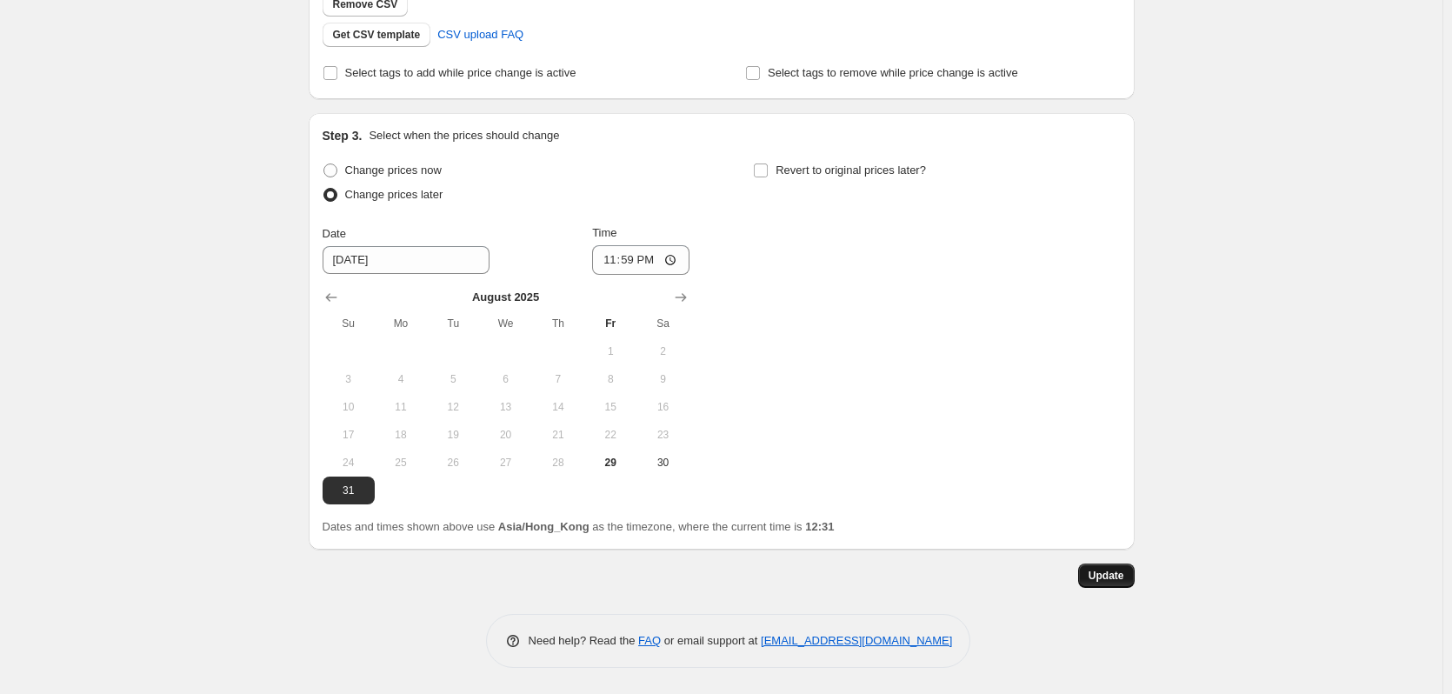
click at [1118, 578] on span "Update" at bounding box center [1107, 576] width 36 height 14
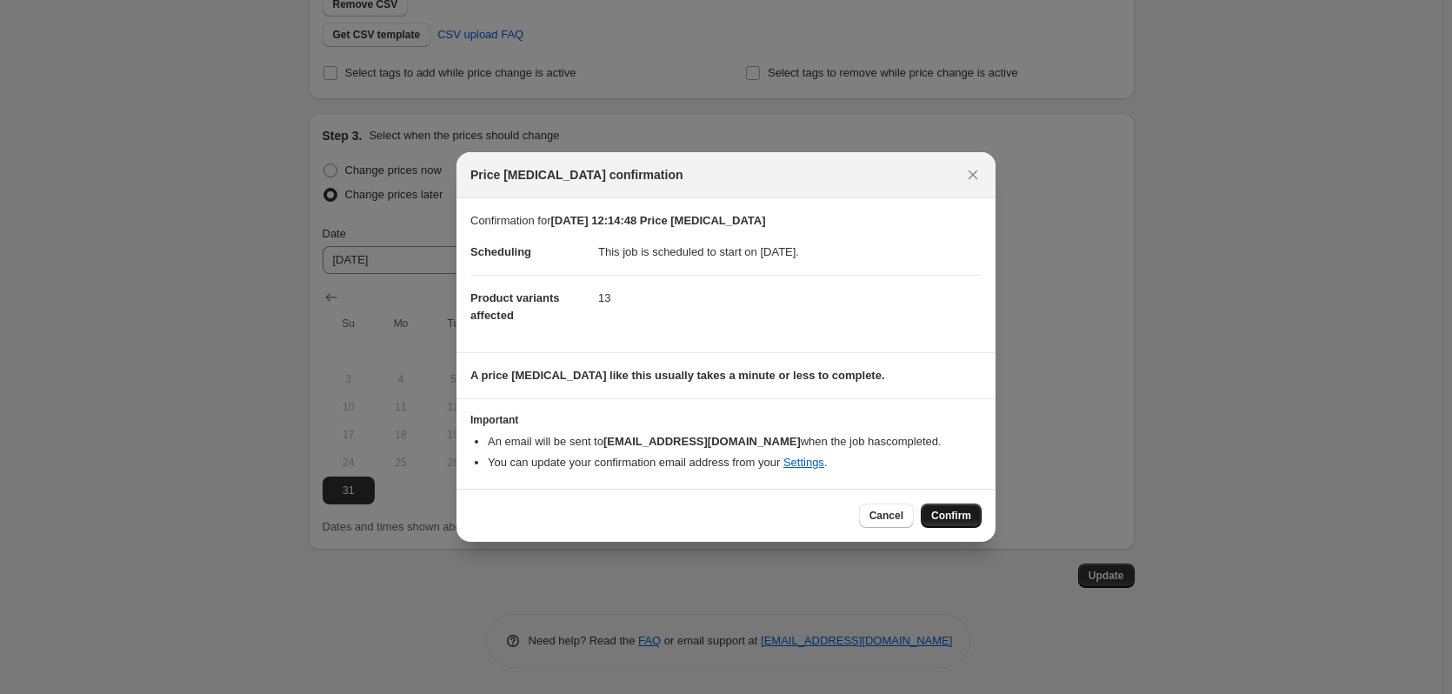
click at [949, 512] on span "Confirm" at bounding box center [951, 516] width 40 height 14
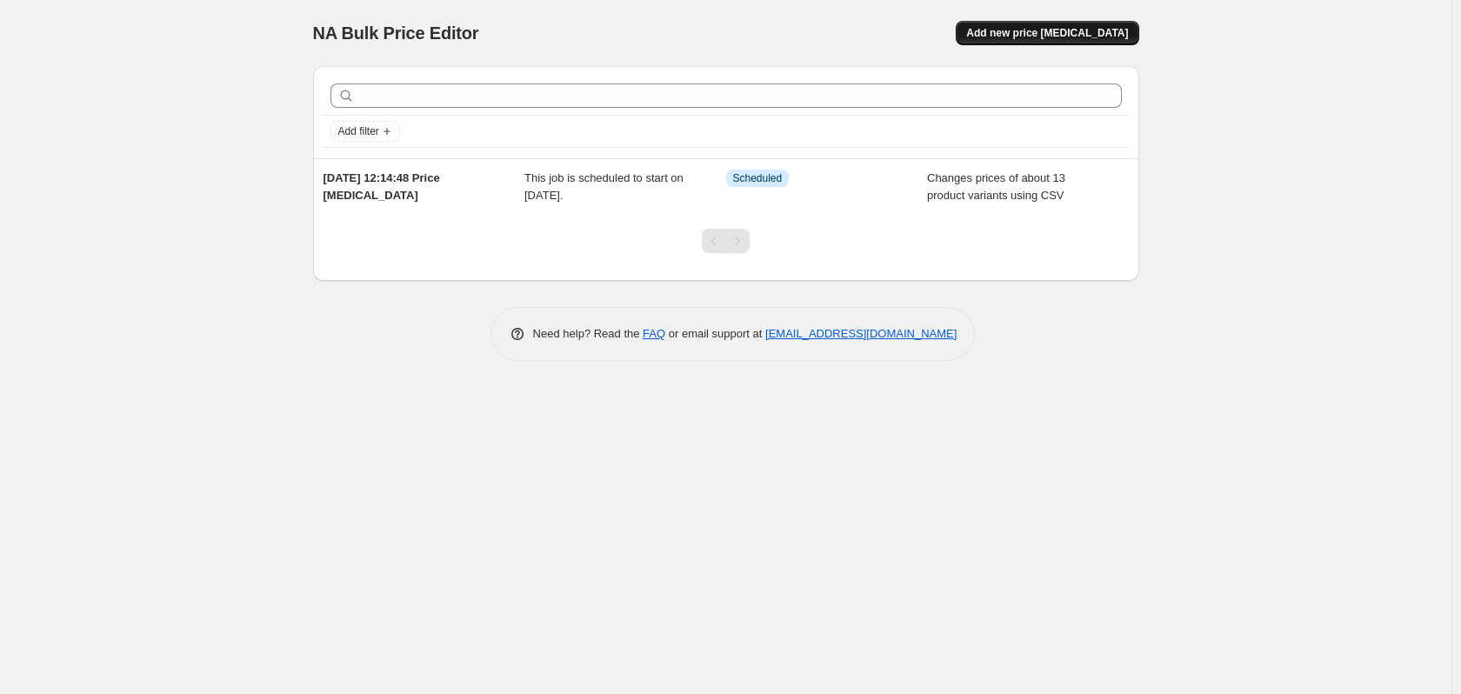
click at [1087, 30] on span "Add new price [MEDICAL_DATA]" at bounding box center [1047, 33] width 162 height 14
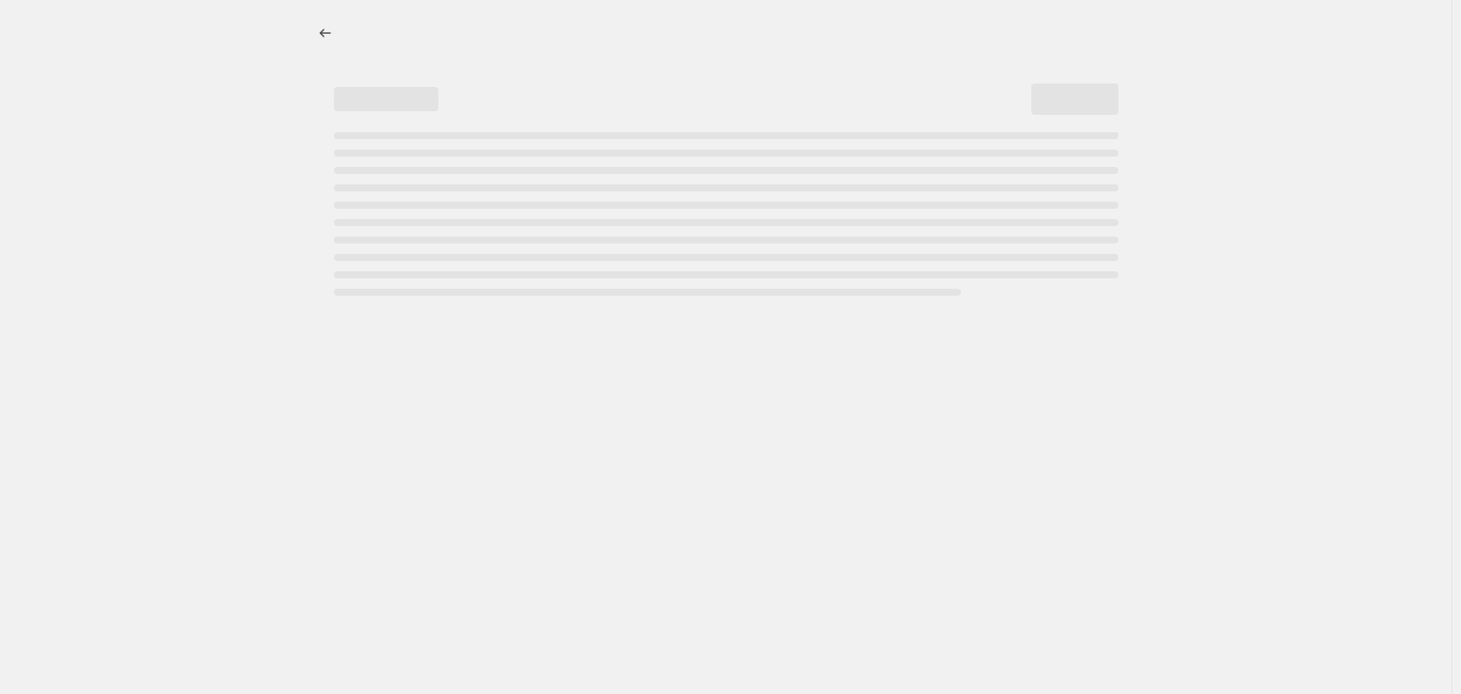
select select "percentage"
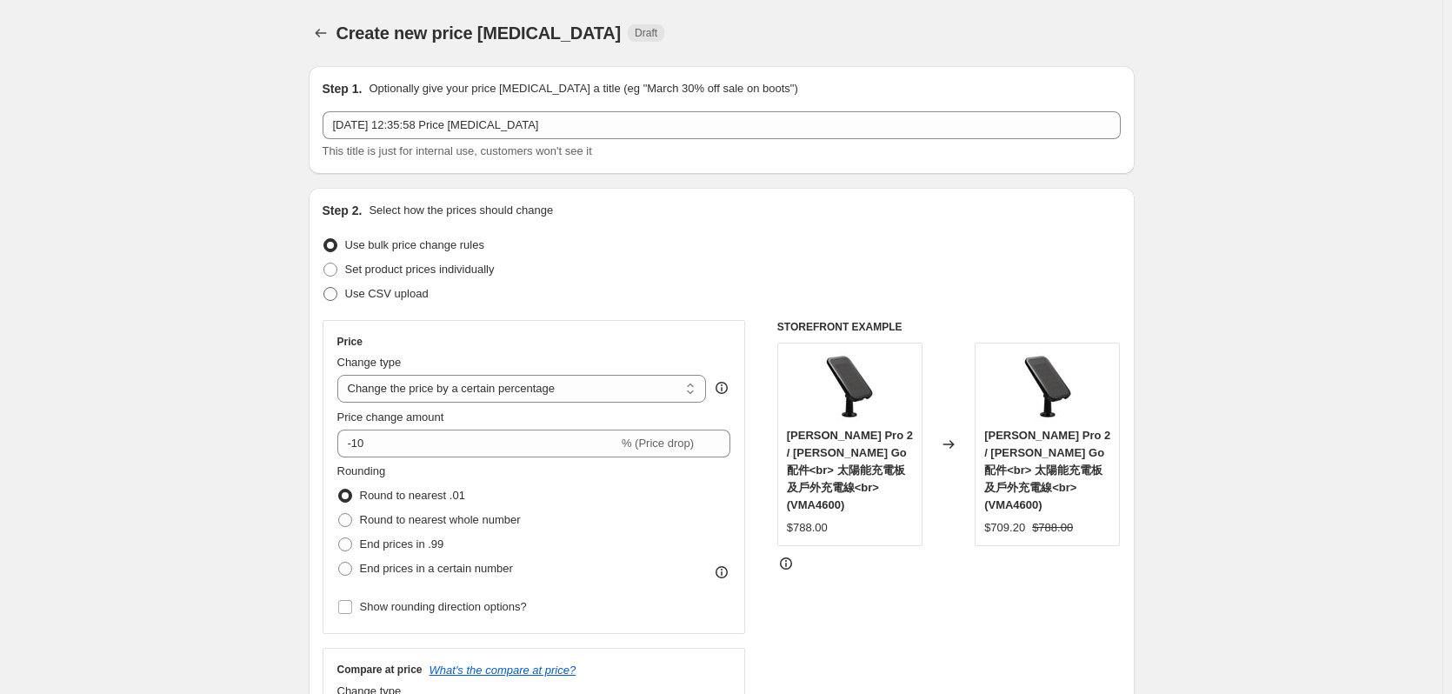
click at [399, 290] on span "Use CSV upload" at bounding box center [386, 293] width 83 height 13
click at [324, 288] on input "Use CSV upload" at bounding box center [324, 287] width 1 height 1
radio input "true"
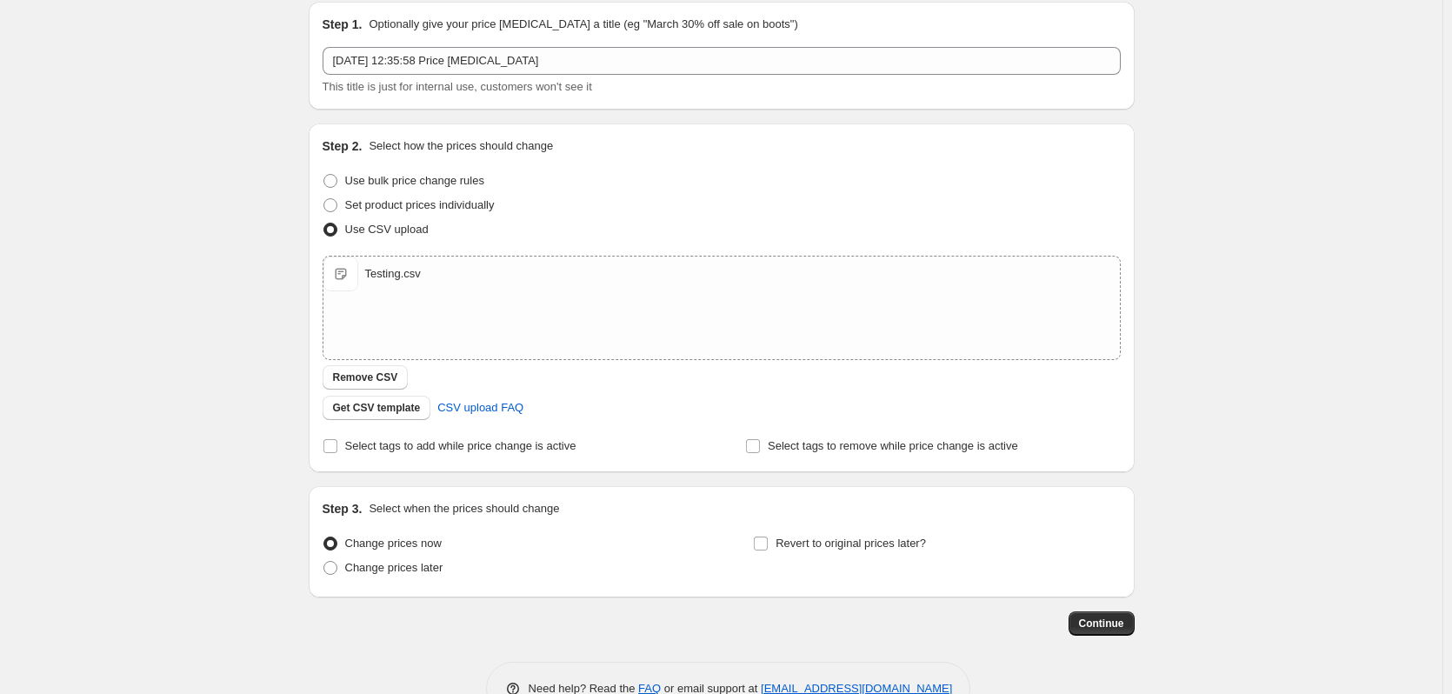
scroll to position [112, 0]
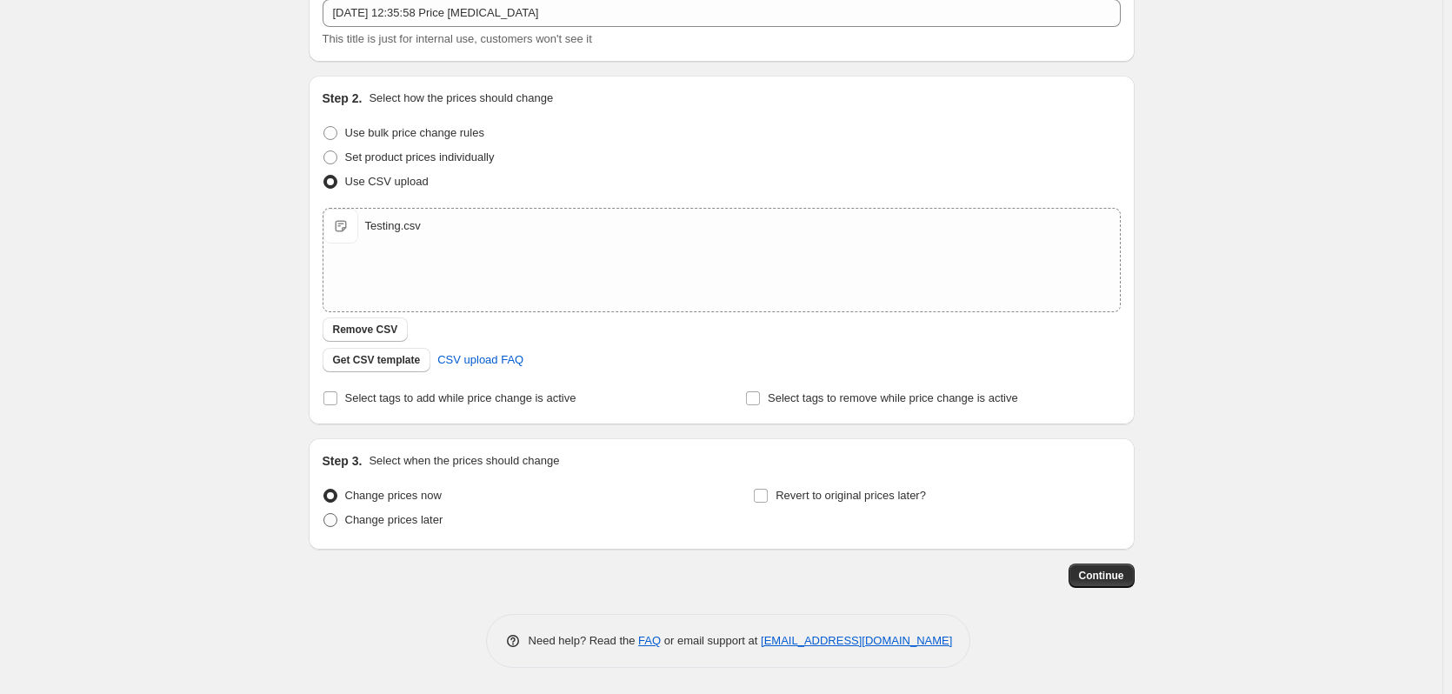
click at [411, 513] on span "Change prices later" at bounding box center [394, 519] width 98 height 13
click at [324, 513] on input "Change prices later" at bounding box center [324, 513] width 1 height 1
radio input "true"
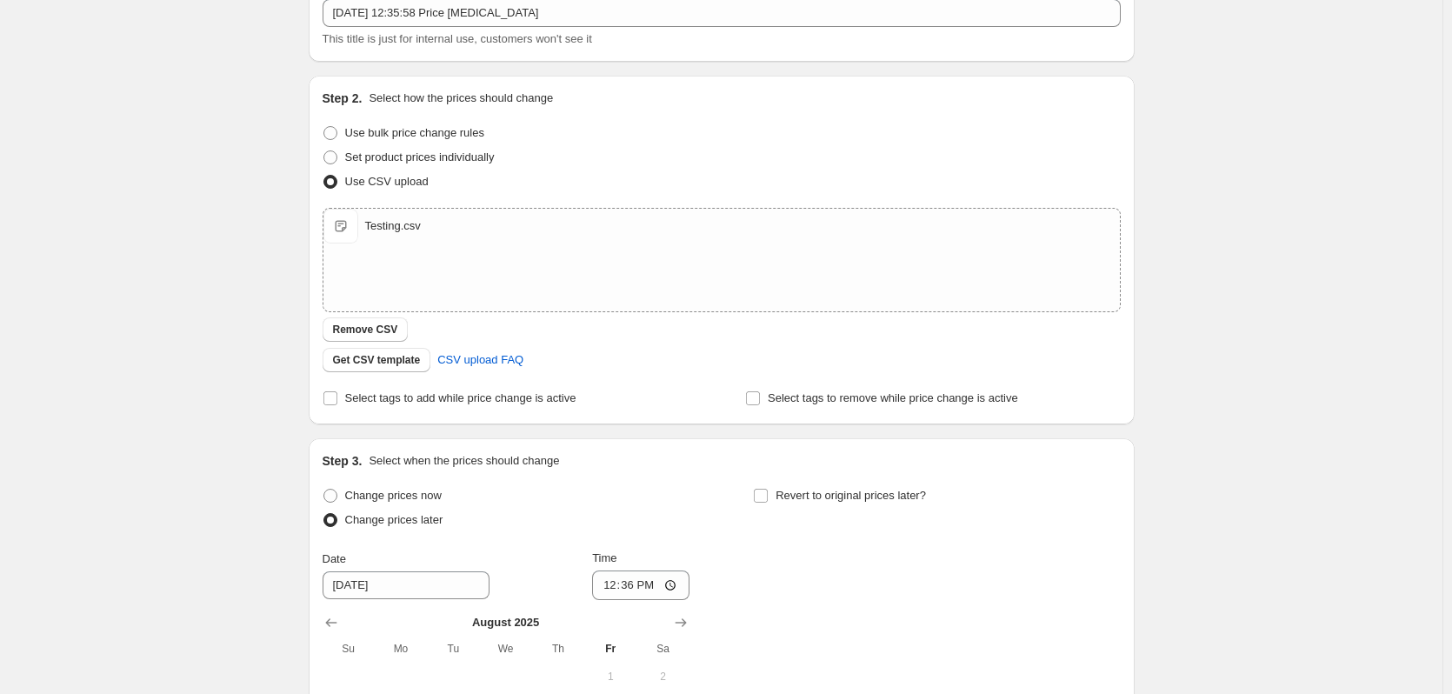
scroll to position [373, 0]
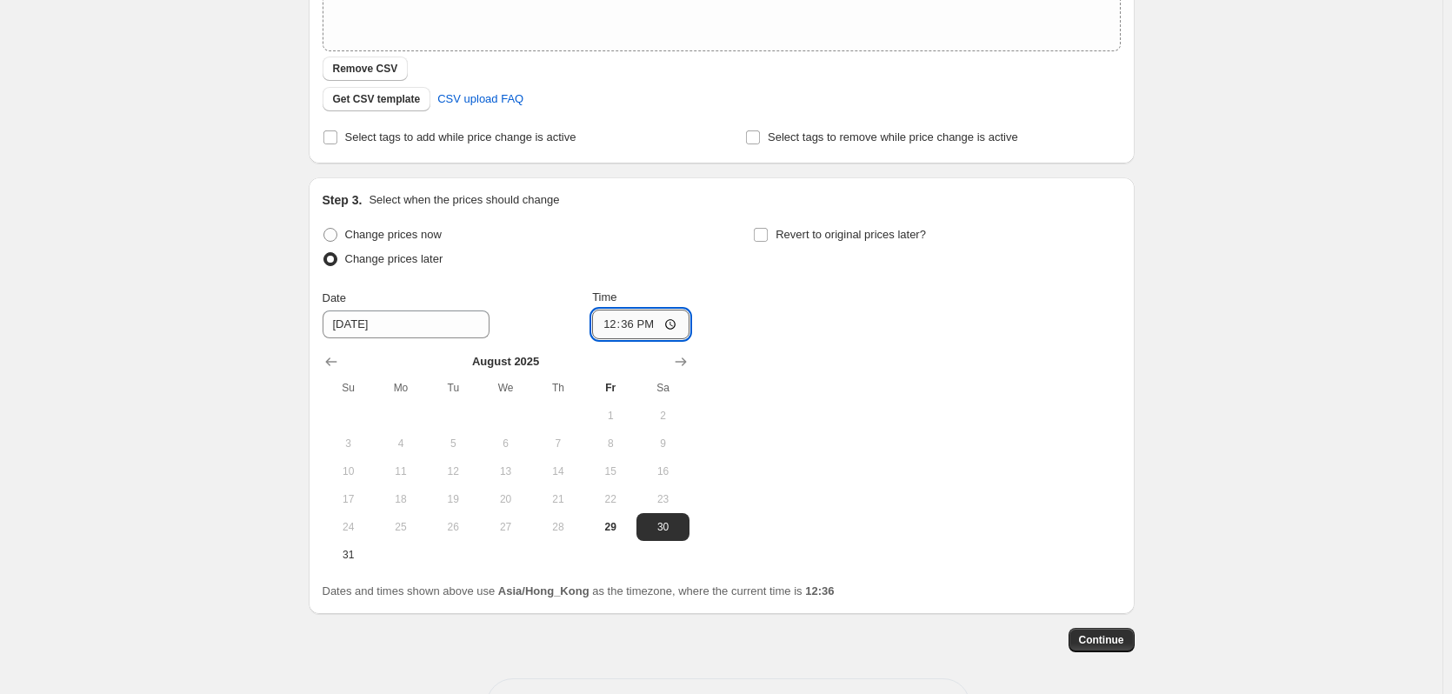
click at [630, 324] on input "12:36" at bounding box center [640, 325] width 97 height 30
click at [624, 321] on input "12:45" at bounding box center [640, 325] width 97 height 30
type input "12:40"
click at [767, 235] on input "Revert to original prices later?" at bounding box center [761, 235] width 14 height 14
checkbox input "true"
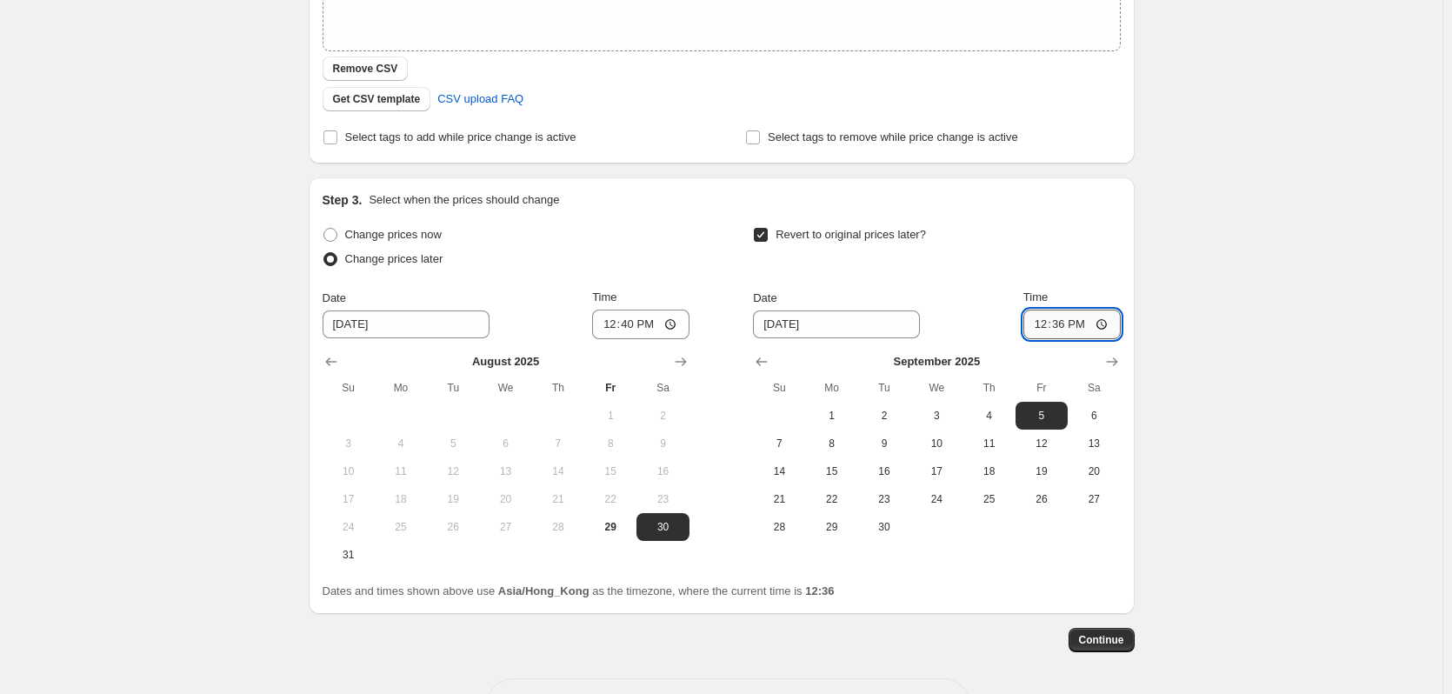
click at [1062, 324] on input "12:36" at bounding box center [1072, 325] width 97 height 30
type input "12:50"
click at [789, 320] on input "9/5/2025" at bounding box center [836, 324] width 167 height 28
drag, startPoint x: 773, startPoint y: 324, endPoint x: 771, endPoint y: 307, distance: 16.6
click at [759, 321] on input "9/5/2025" at bounding box center [836, 324] width 167 height 28
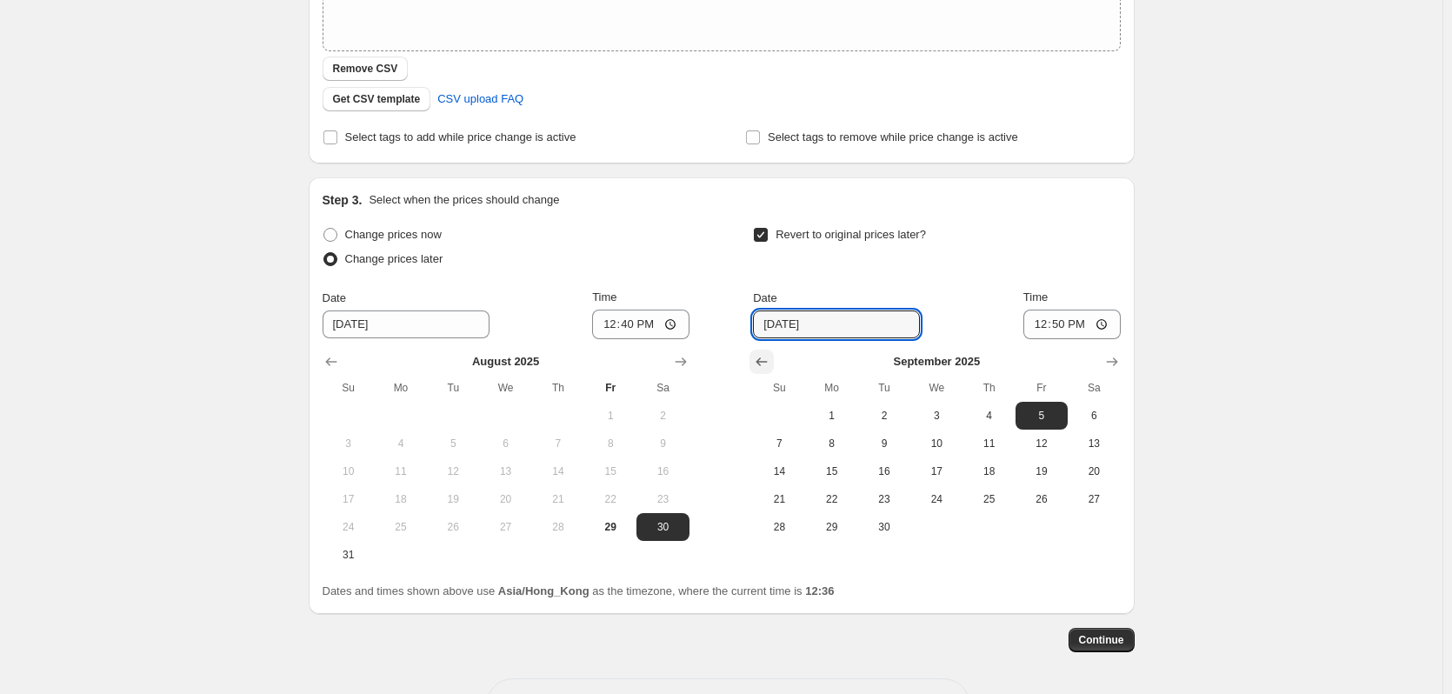
type input "8/5/2025"
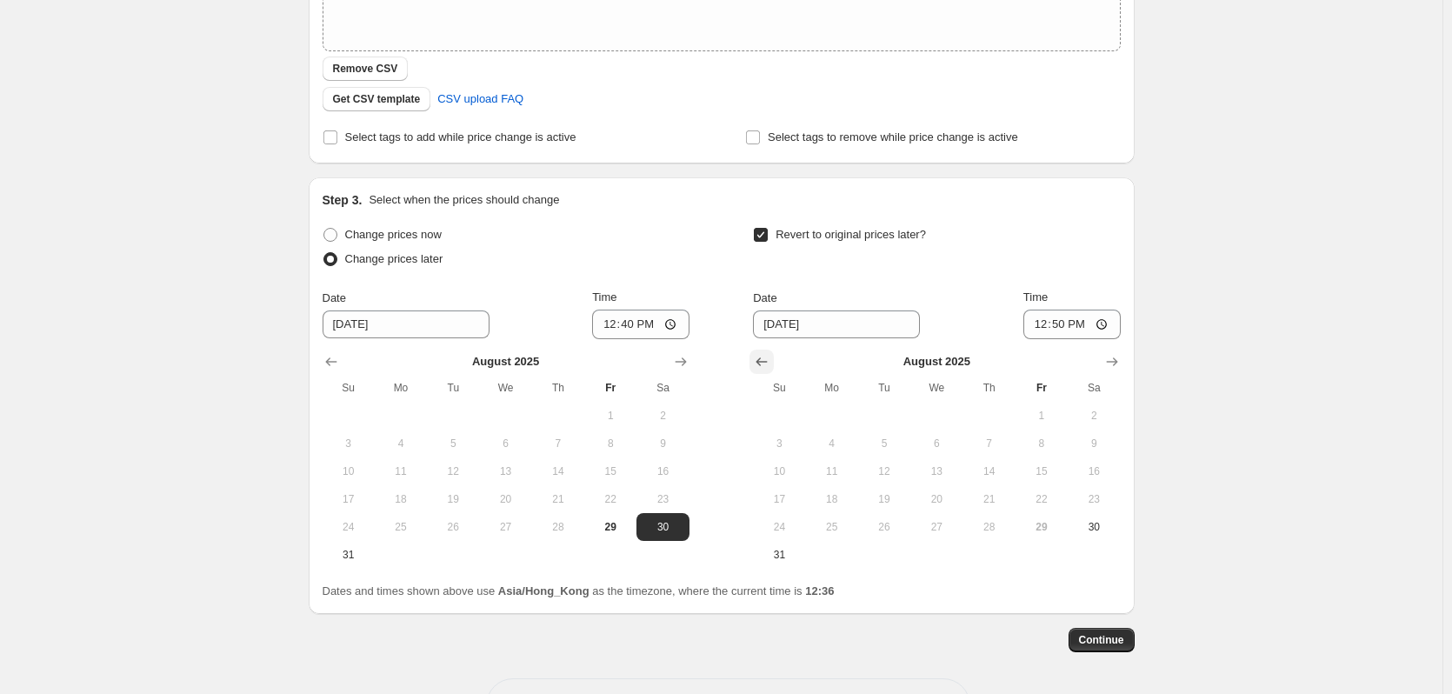
click at [764, 360] on icon "Show previous month, July 2025" at bounding box center [762, 361] width 11 height 9
click at [1113, 357] on icon "Show next month, August 2025" at bounding box center [1112, 361] width 17 height 17
drag, startPoint x: 1085, startPoint y: 533, endPoint x: 1037, endPoint y: 527, distance: 49.1
click at [1037, 527] on tr "24 25 26 27 28 29 30" at bounding box center [936, 527] width 367 height 28
click at [1037, 527] on span "29" at bounding box center [1042, 527] width 38 height 14
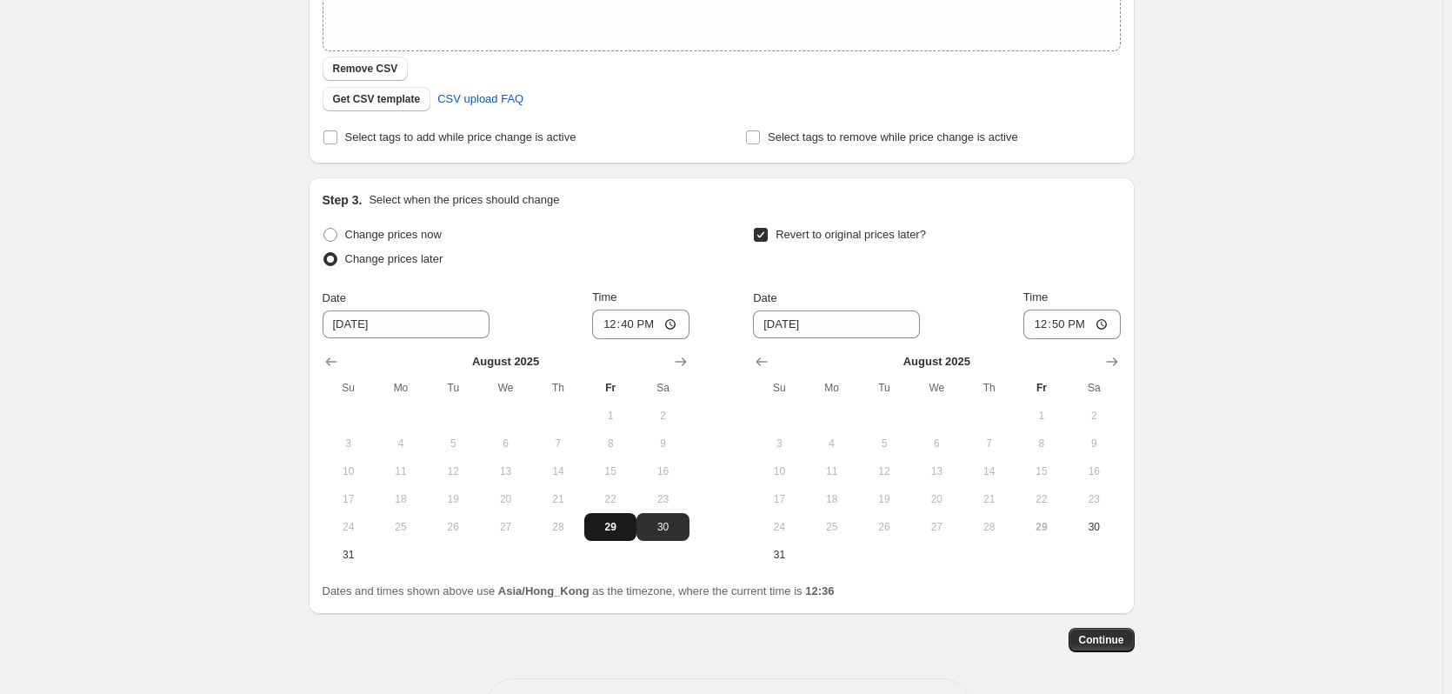
click at [623, 530] on span "29" at bounding box center [610, 527] width 38 height 14
type input "8/29/2025"
click at [404, 328] on input "8/29/2025" at bounding box center [406, 324] width 167 height 28
click at [811, 323] on input "8/5/2025" at bounding box center [836, 324] width 167 height 28
click at [779, 318] on input "8/5/2025" at bounding box center [836, 324] width 167 height 28
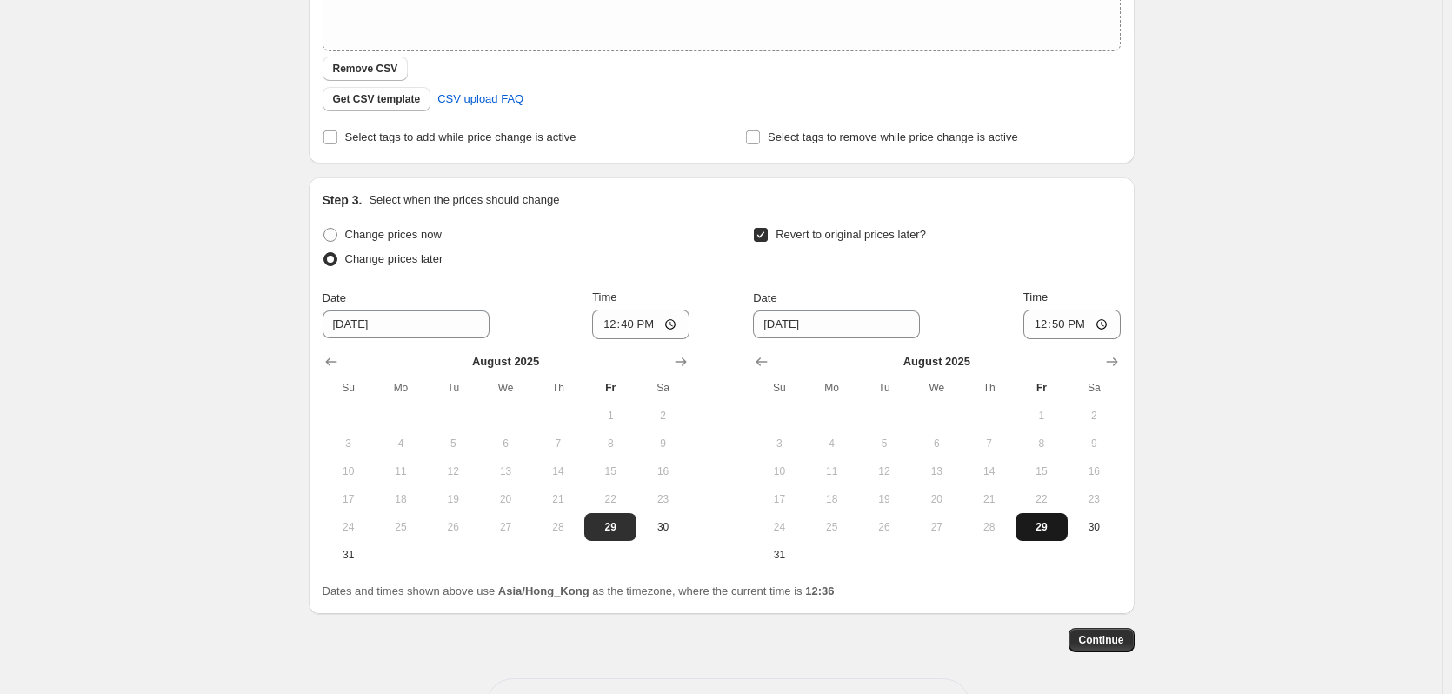
click at [1043, 527] on span "29" at bounding box center [1042, 527] width 38 height 14
type input "8/29/2025"
click at [1207, 464] on div "Create new price change job. This page is ready Create new price change job Dra…" at bounding box center [721, 192] width 1443 height 1131
click at [1111, 642] on span "Continue" at bounding box center [1101, 640] width 45 height 14
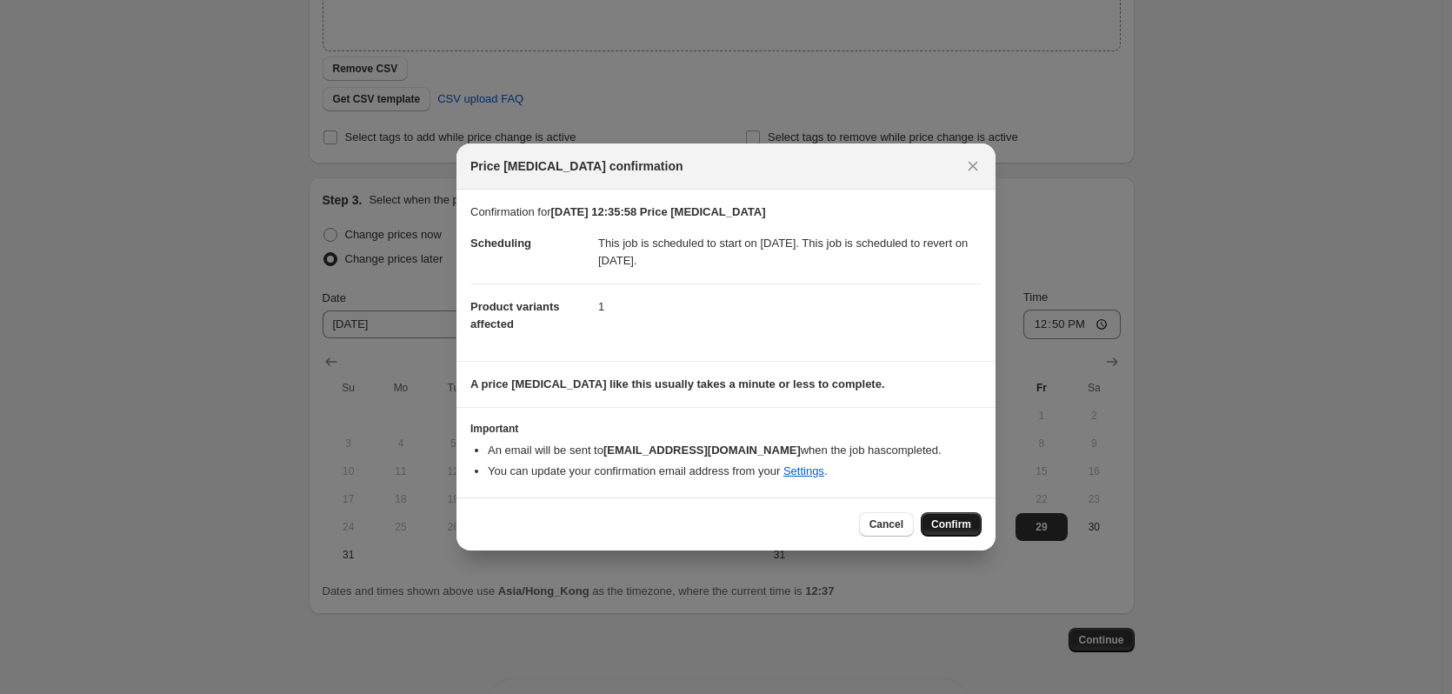
click at [946, 520] on span "Confirm" at bounding box center [951, 524] width 40 height 14
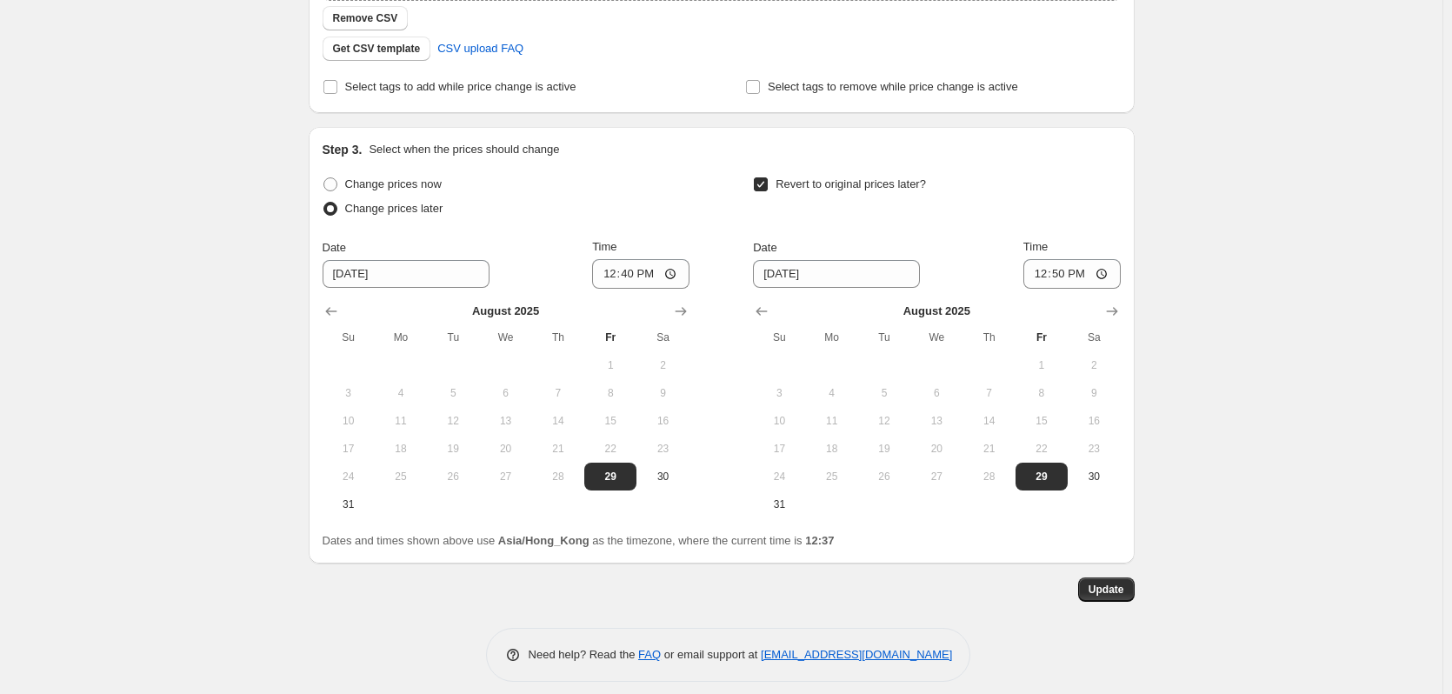
scroll to position [544, 0]
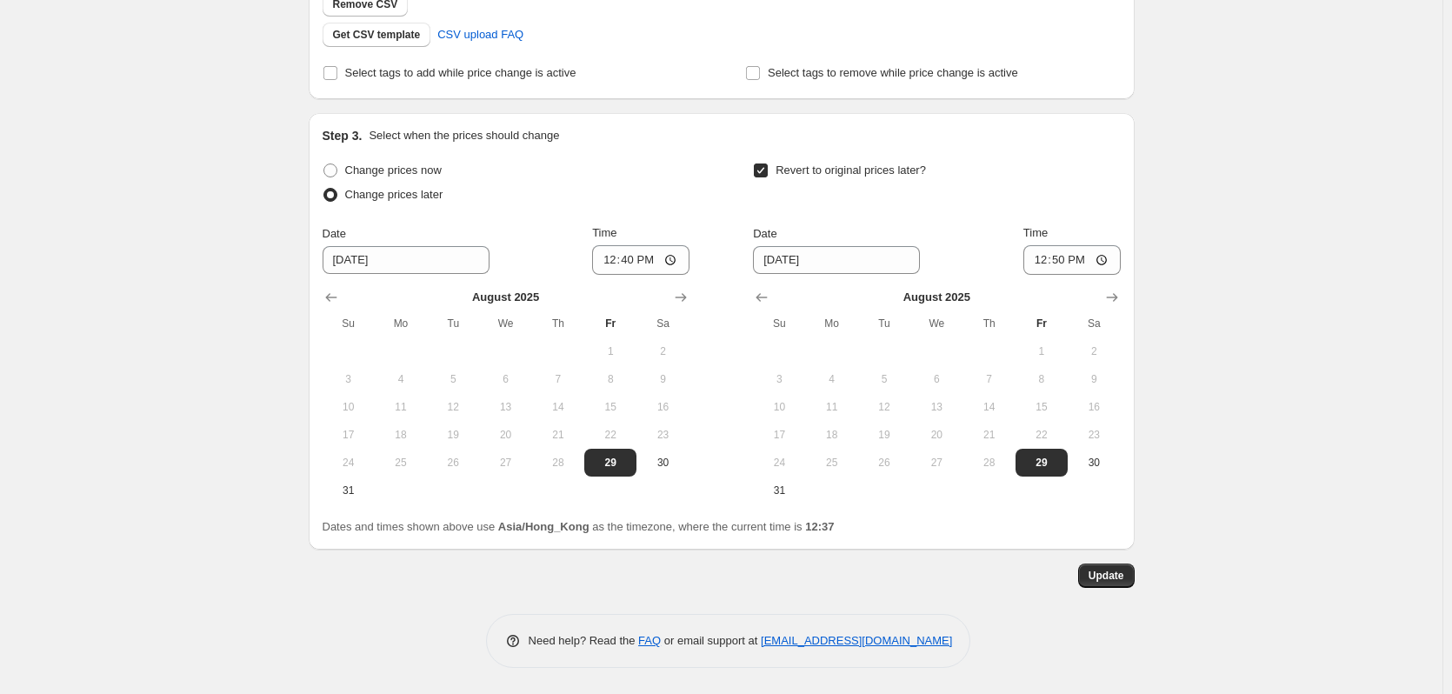
drag, startPoint x: 1108, startPoint y: 577, endPoint x: 1, endPoint y: 446, distance: 1114.8
click at [249, 544] on div "29 Aug 2025, 12:35:58 Price change job. This page is ready 29 Aug 2025, 12:35:5…" at bounding box center [721, 75] width 1443 height 1238
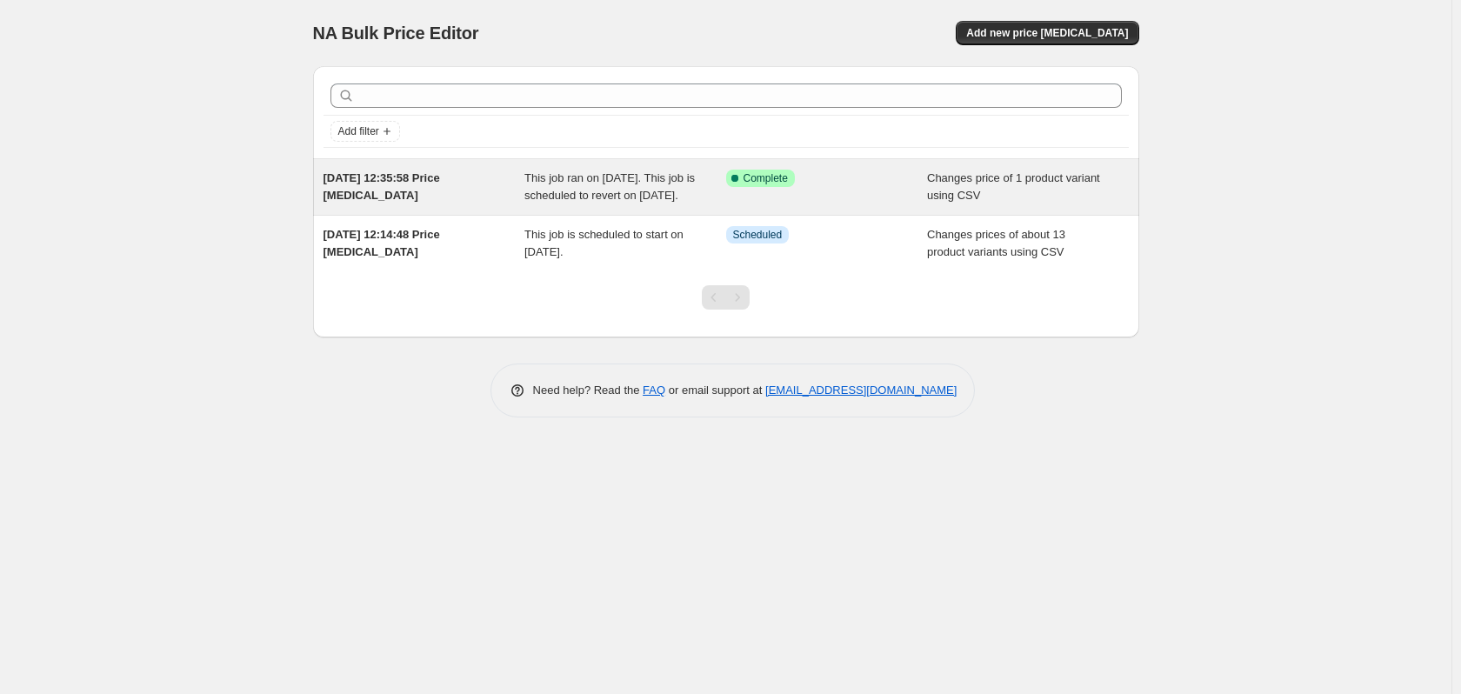
click at [585, 202] on span "This job ran on 29 August 2025. This job is scheduled to revert on 29 August 20…" at bounding box center [609, 186] width 170 height 30
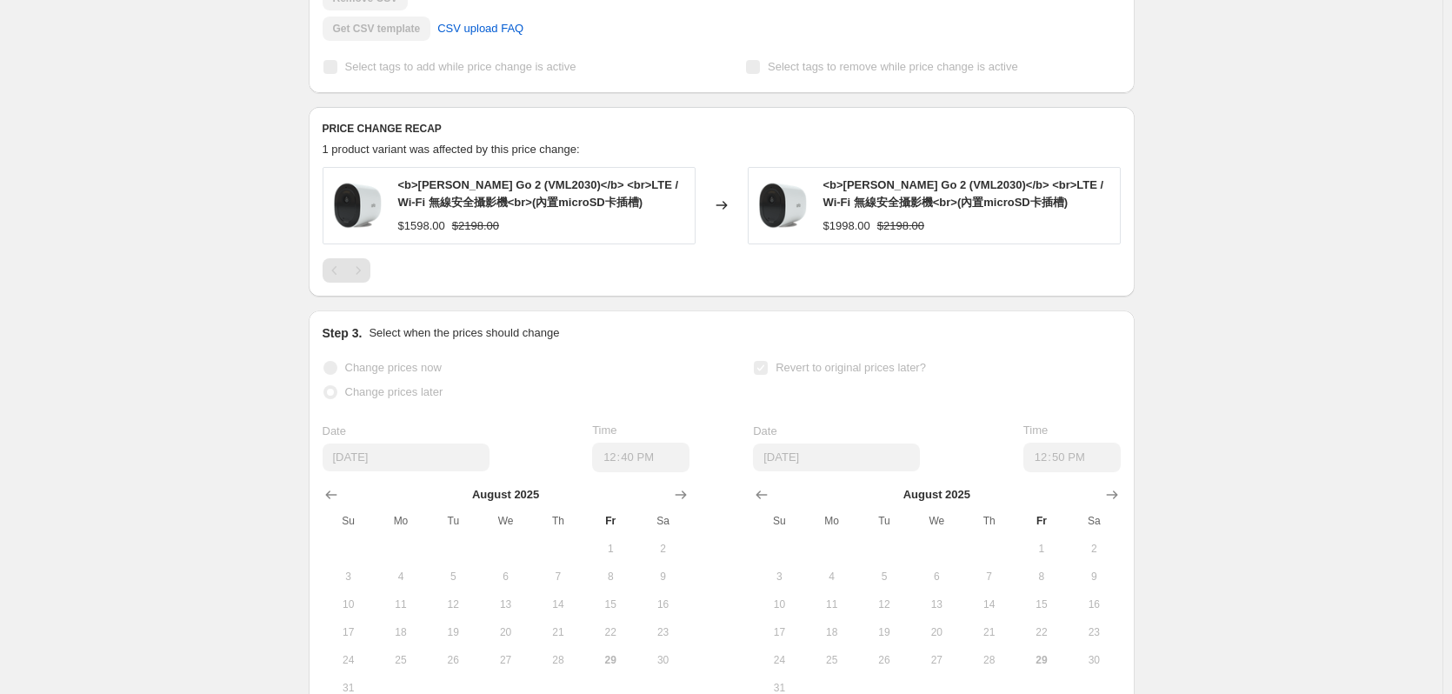
scroll to position [437, 0]
